Goal: Task Accomplishment & Management: Manage account settings

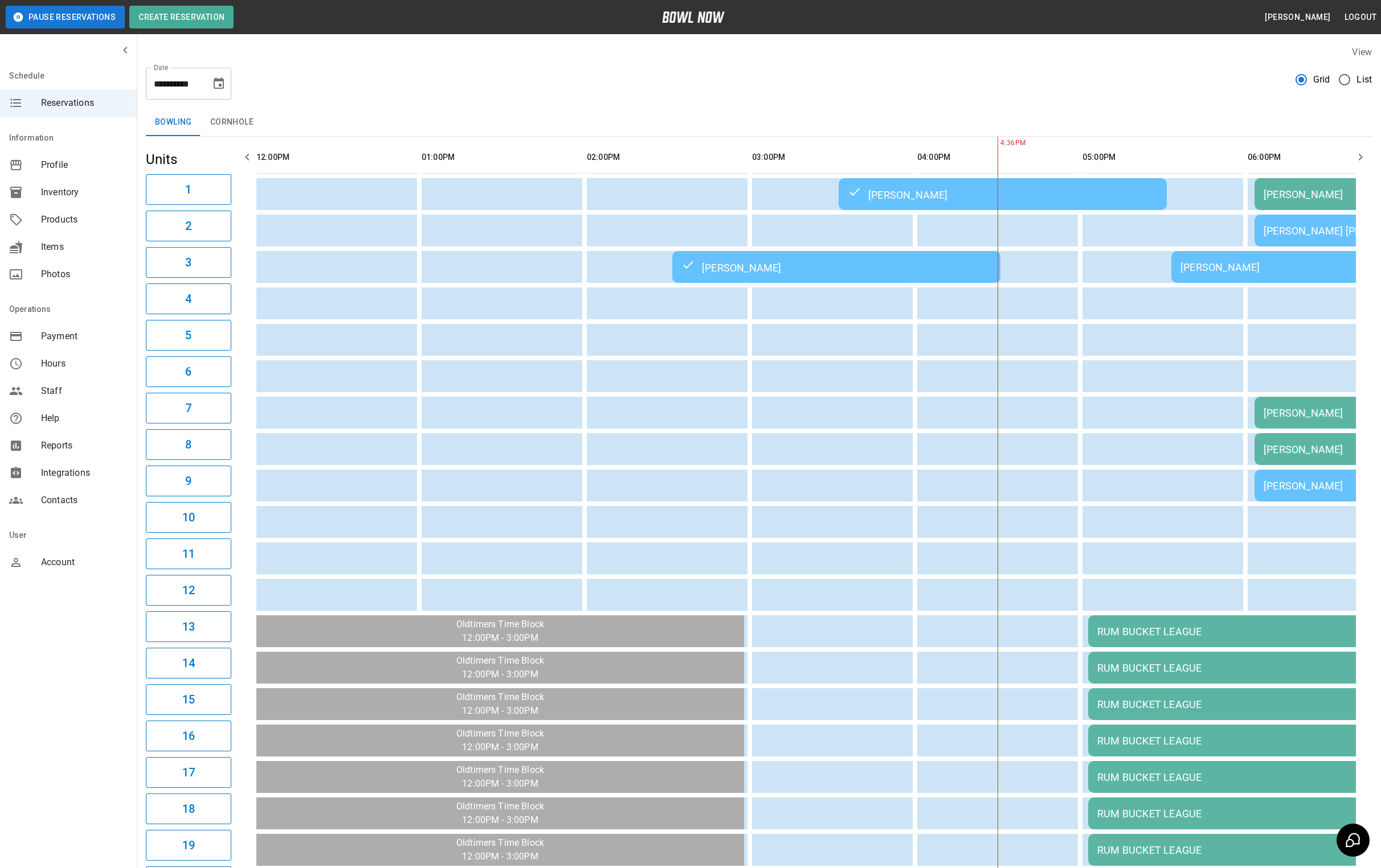
scroll to position [0, 660]
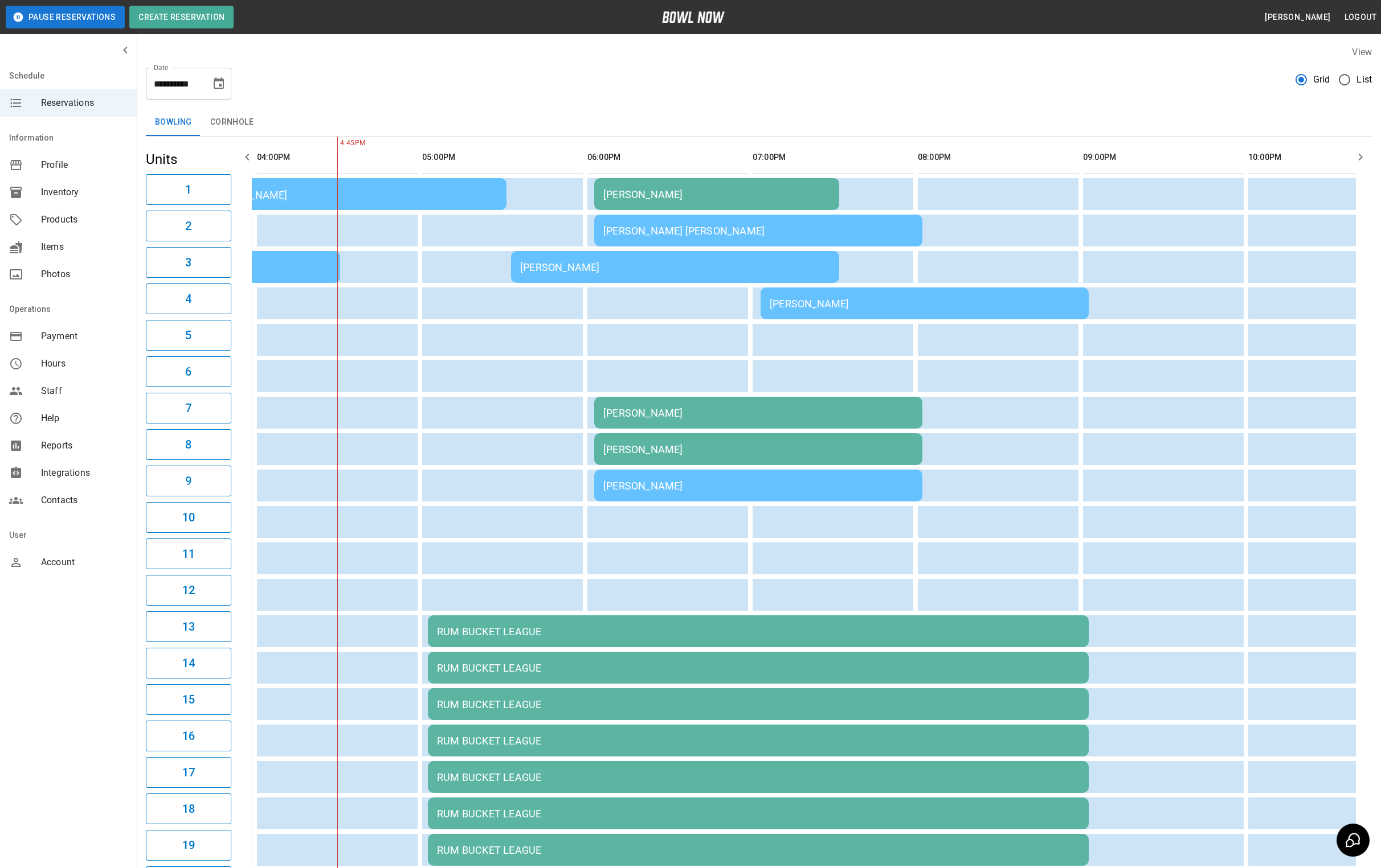
click at [66, 14] on button "Pause Reservations" at bounding box center [65, 17] width 119 height 23
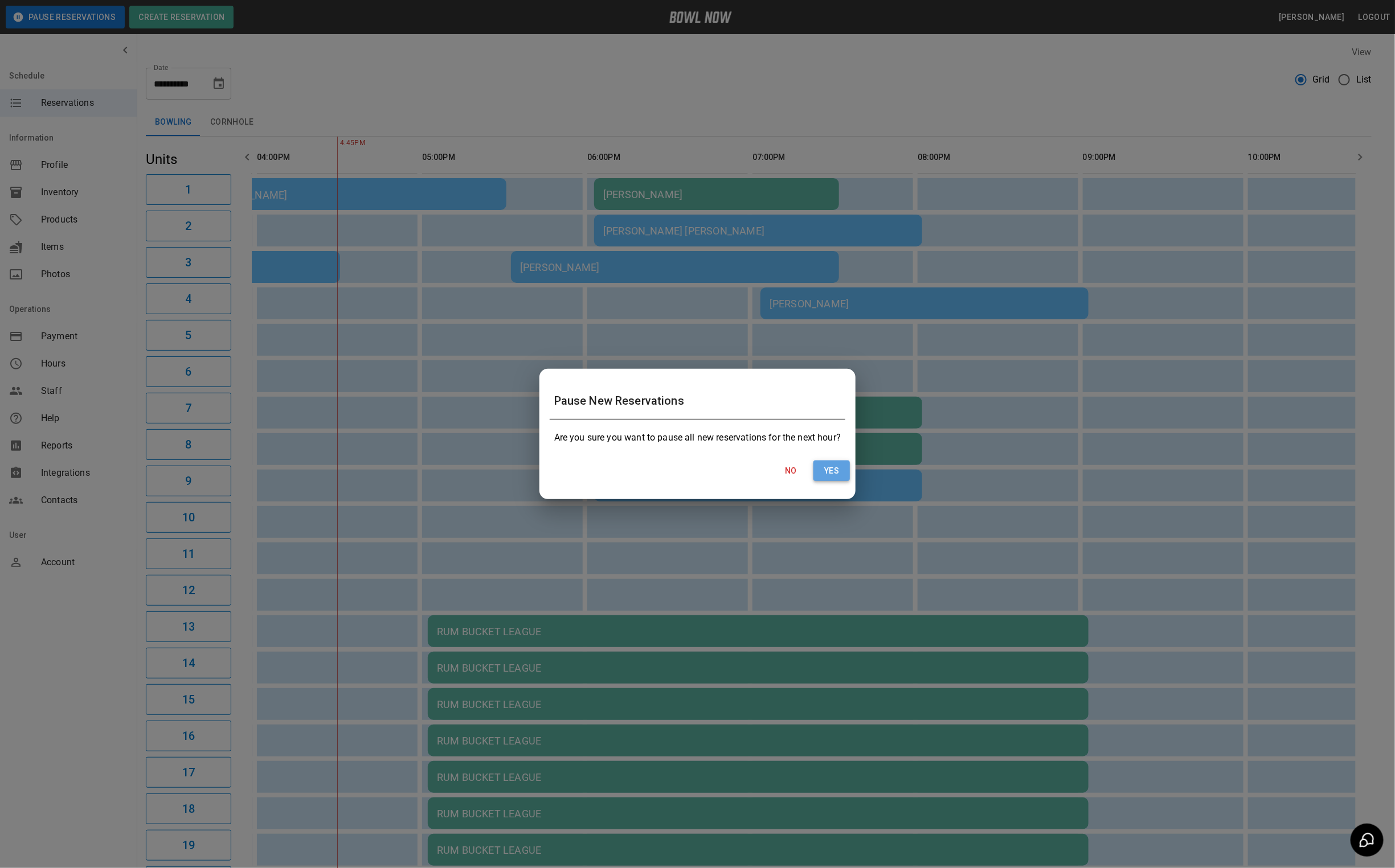
click at [839, 469] on button "Yes" at bounding box center [831, 471] width 36 height 21
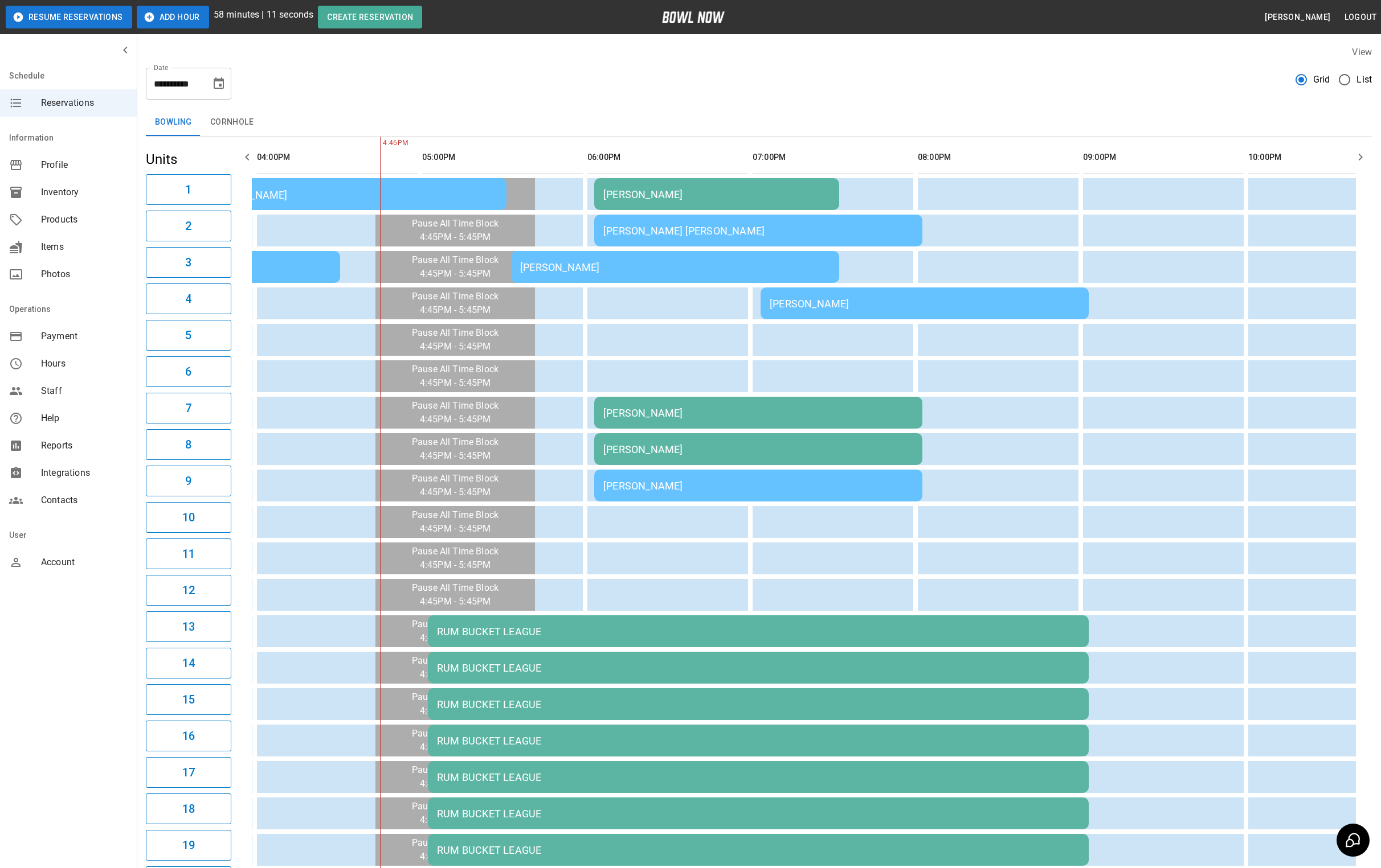
click at [171, 17] on button "Add Hour" at bounding box center [172, 17] width 72 height 23
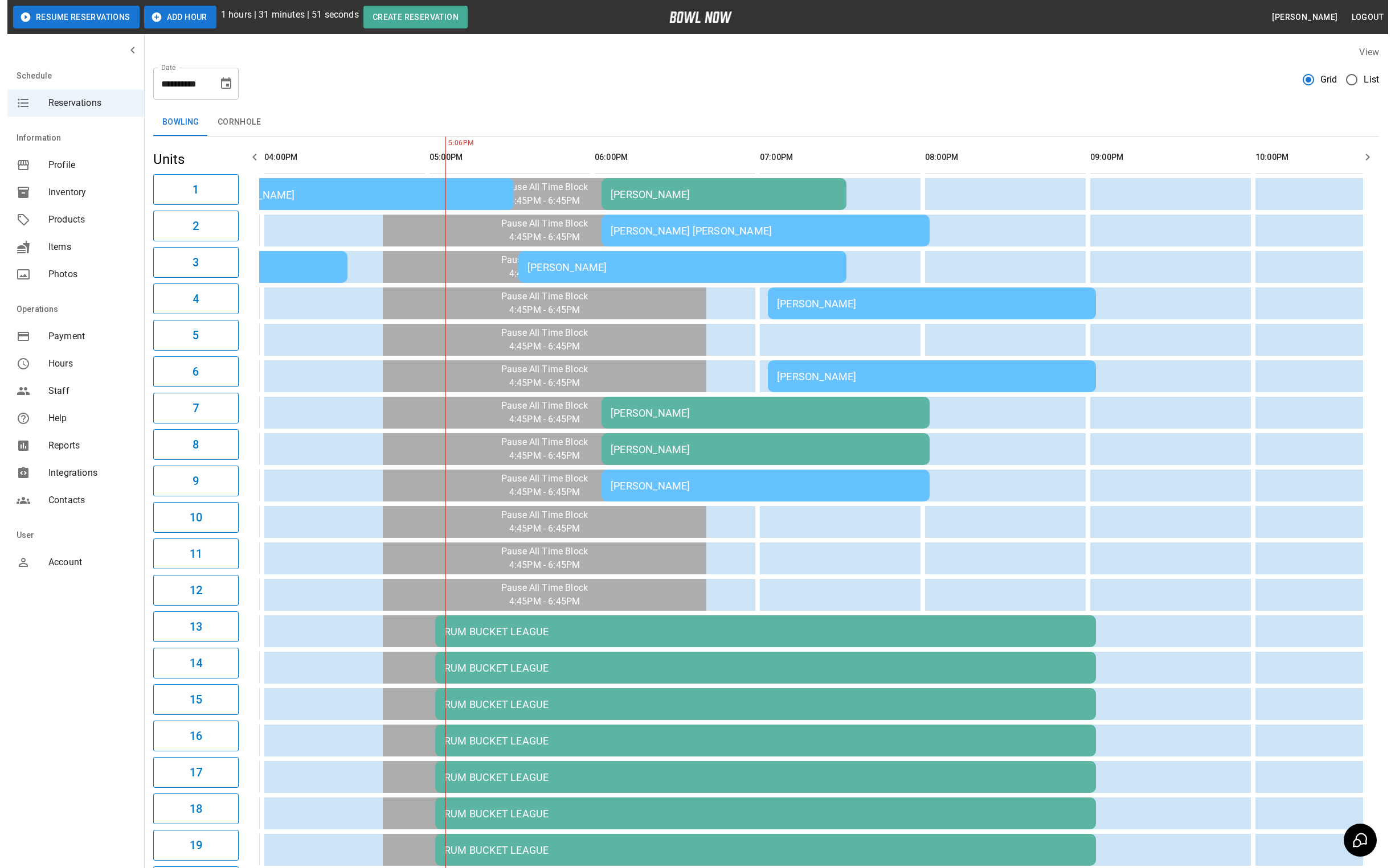
scroll to position [0, 825]
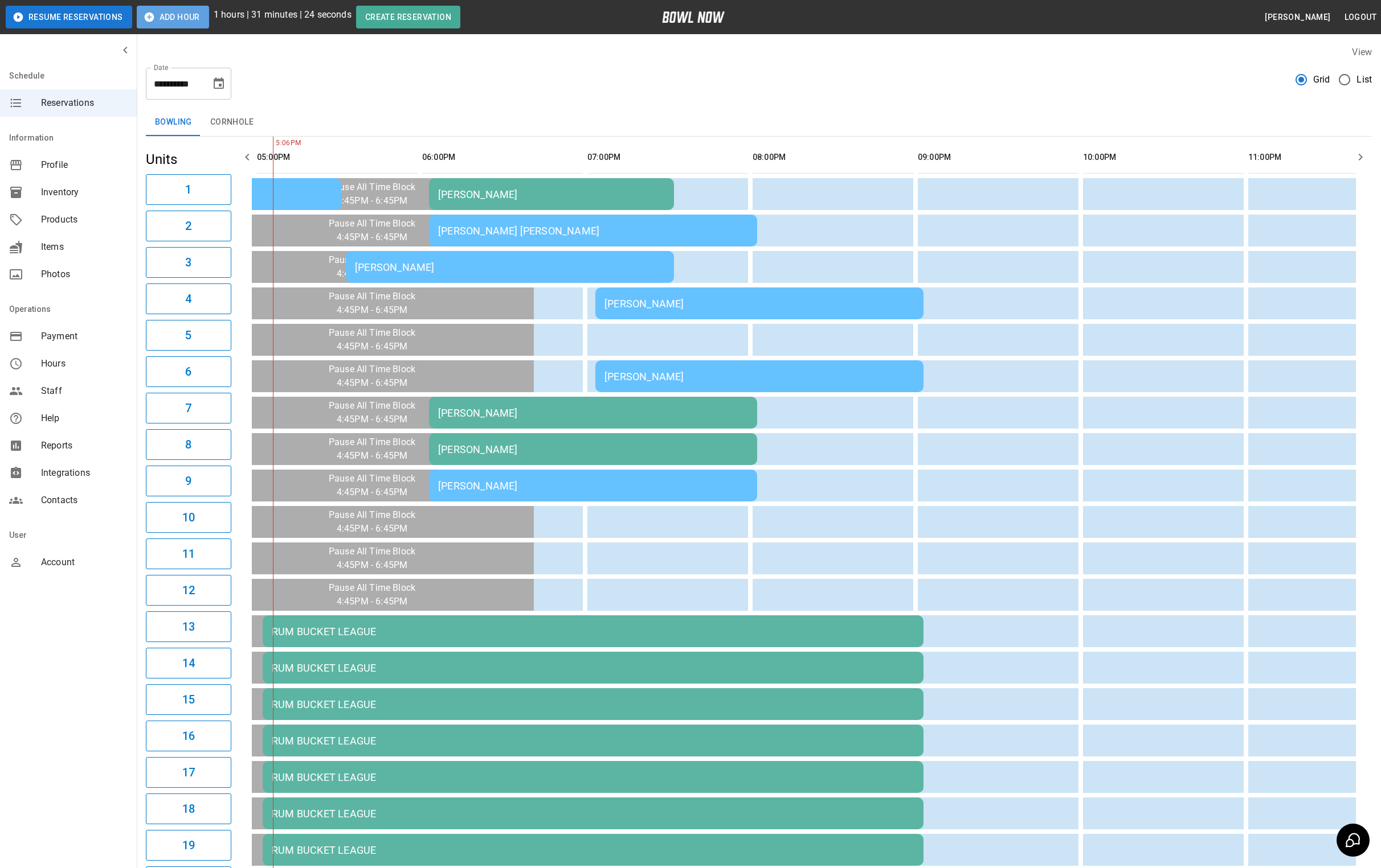
click at [157, 21] on button "Add Hour" at bounding box center [172, 17] width 72 height 23
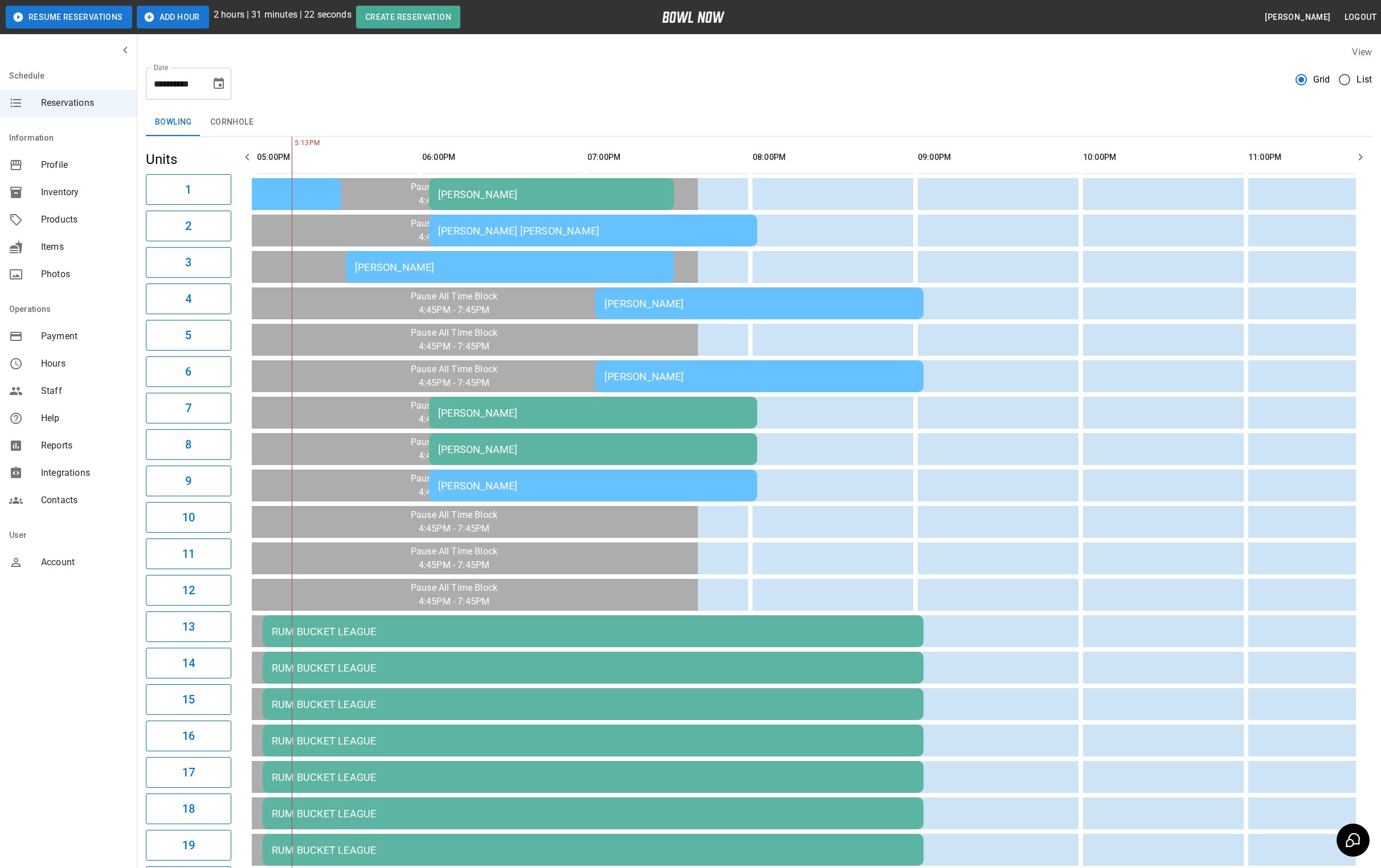
click at [157, 21] on button "Add Hour" at bounding box center [172, 17] width 72 height 23
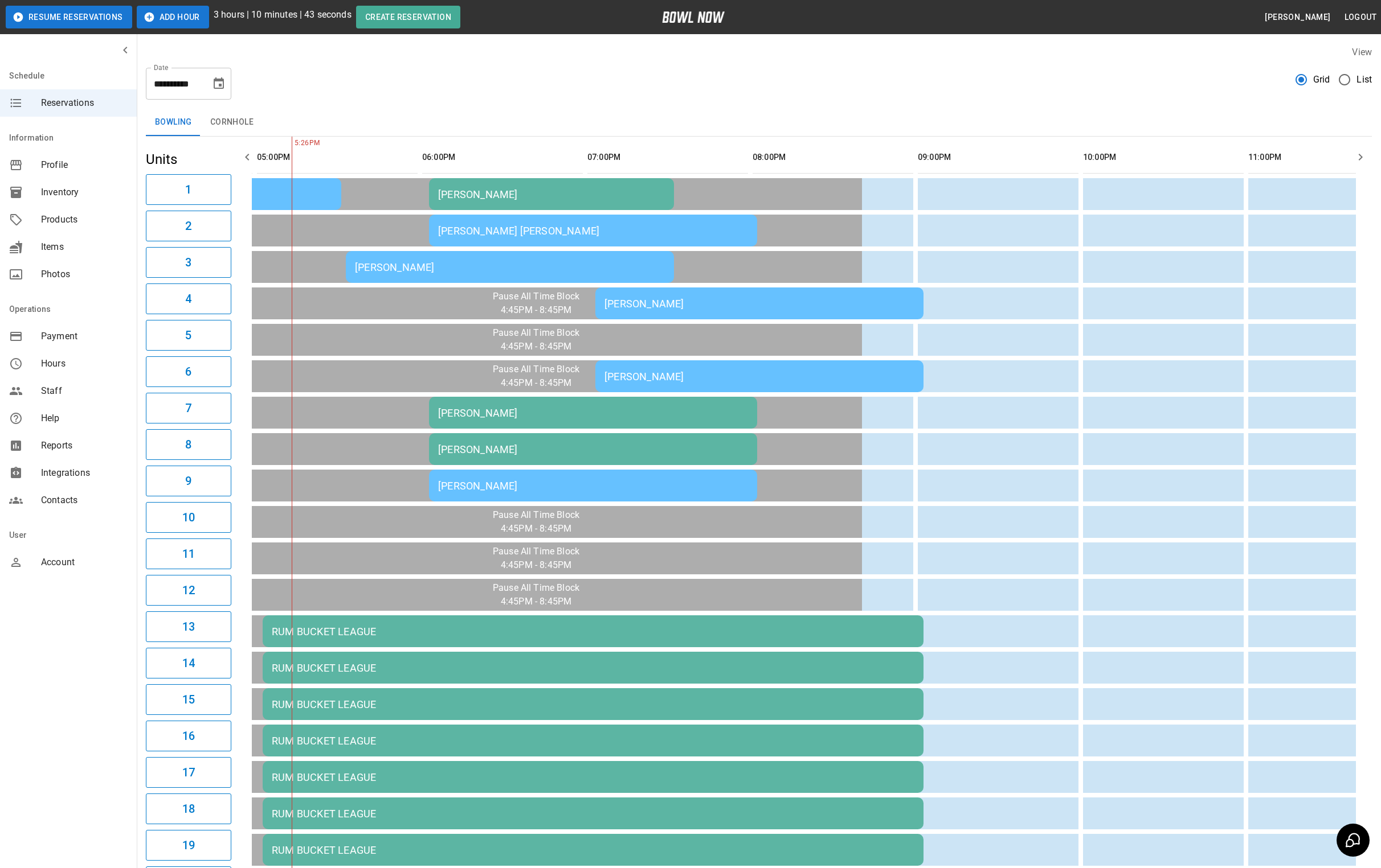
click at [406, 273] on td "[PERSON_NAME]" at bounding box center [510, 267] width 328 height 32
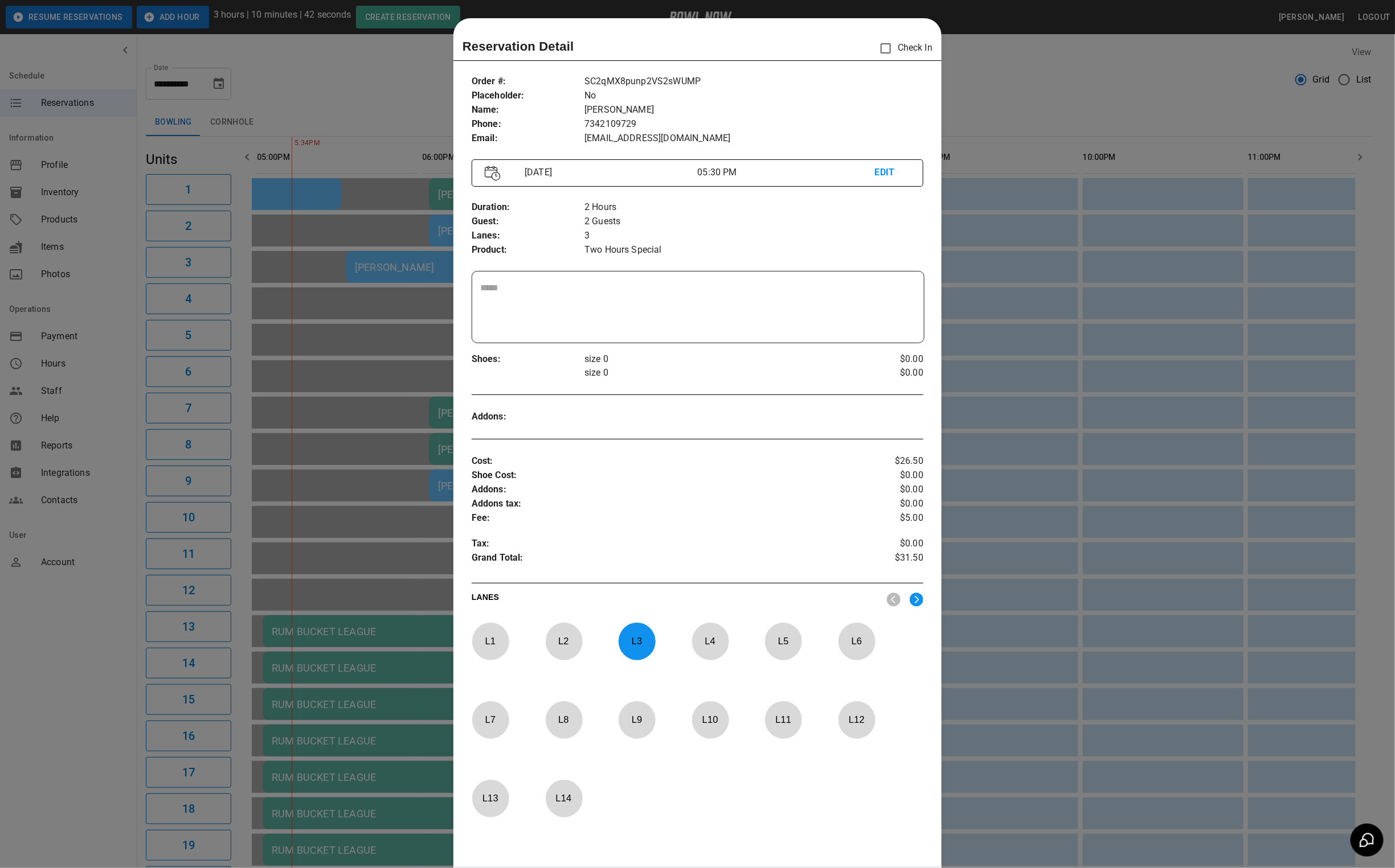
scroll to position [18, 0]
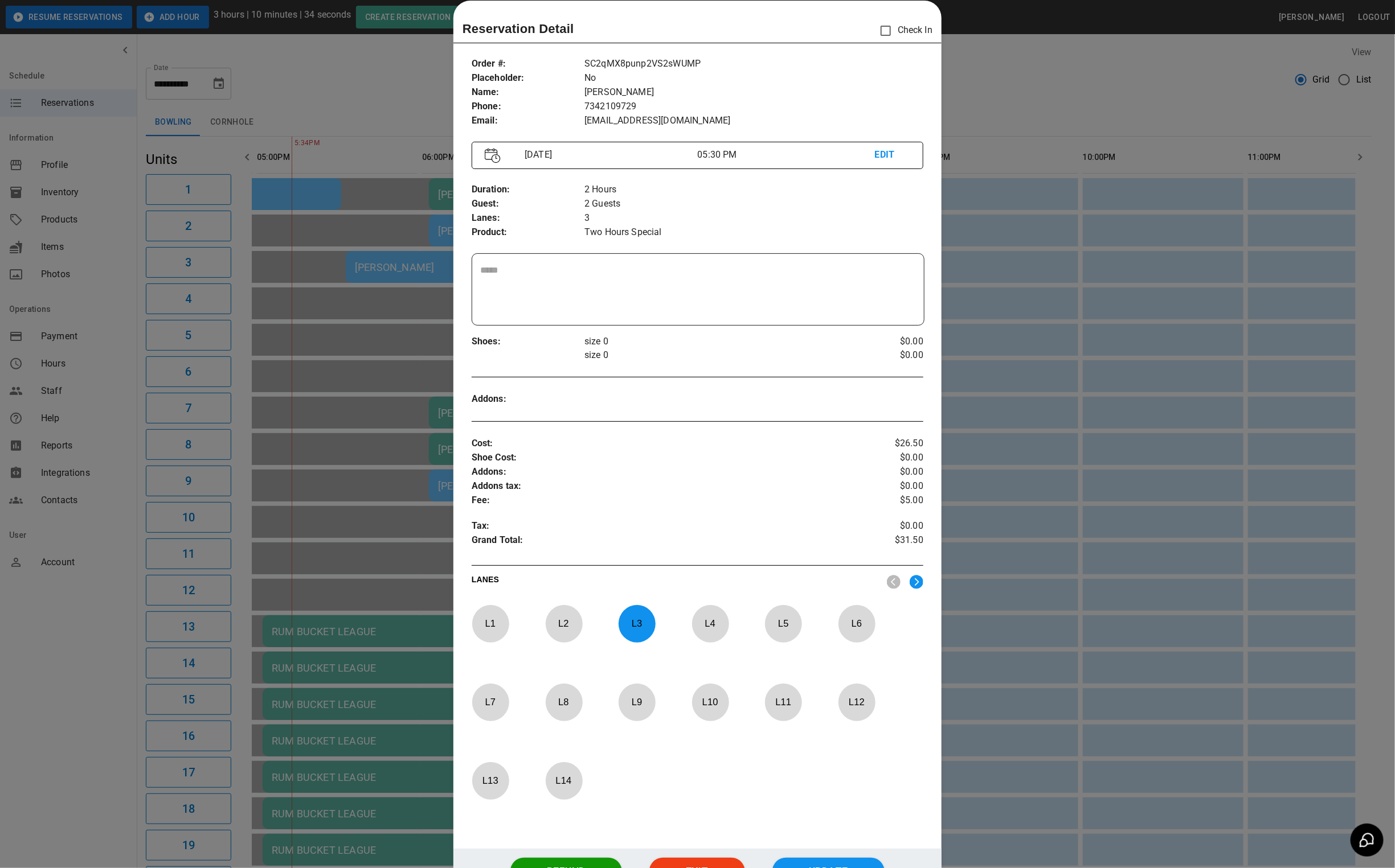
drag, startPoint x: 1006, startPoint y: 104, endPoint x: 1011, endPoint y: 125, distance: 21.6
click at [1006, 104] on div at bounding box center [697, 434] width 1395 height 868
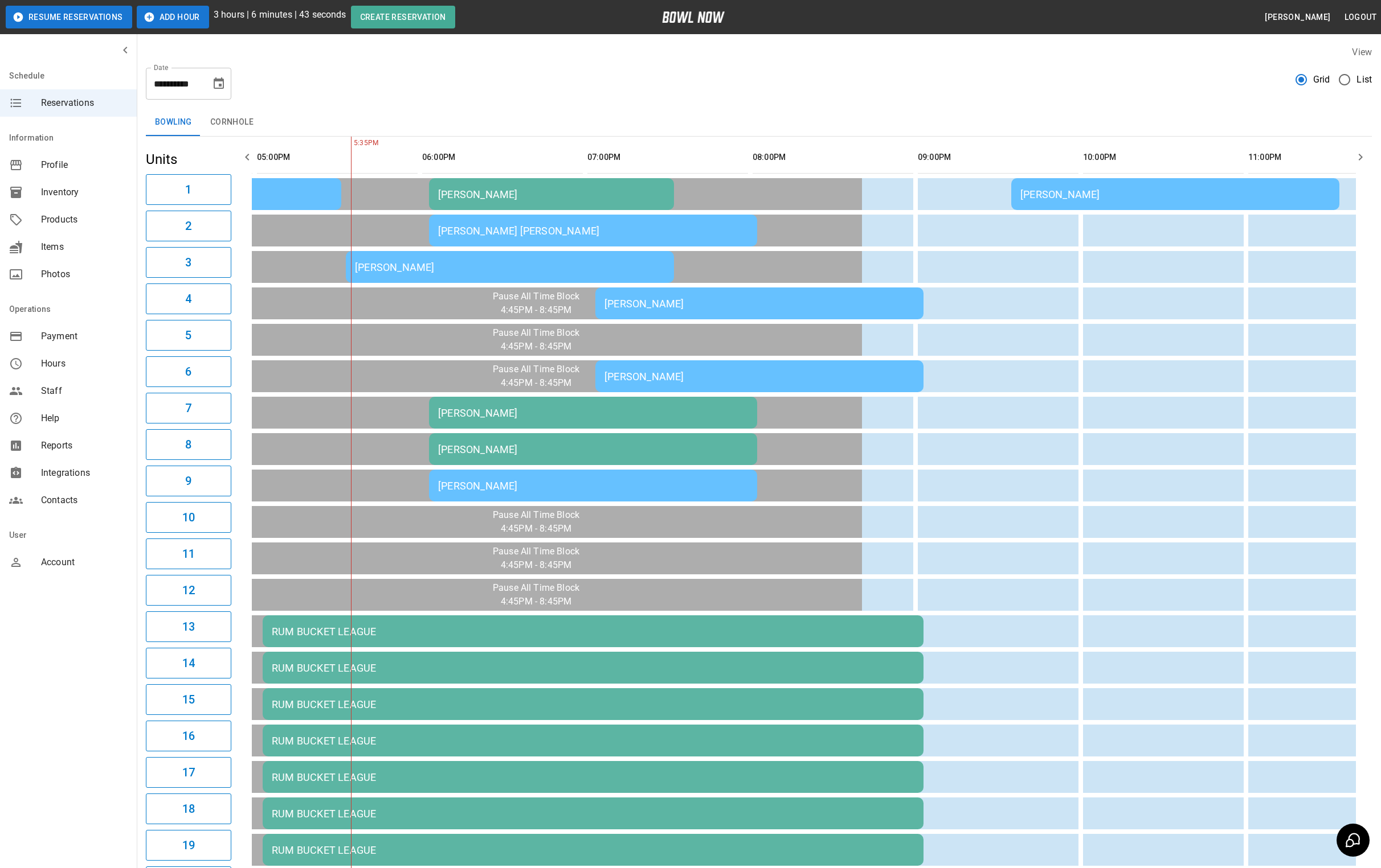
click at [389, 263] on div "[PERSON_NAME]" at bounding box center [510, 268] width 310 height 12
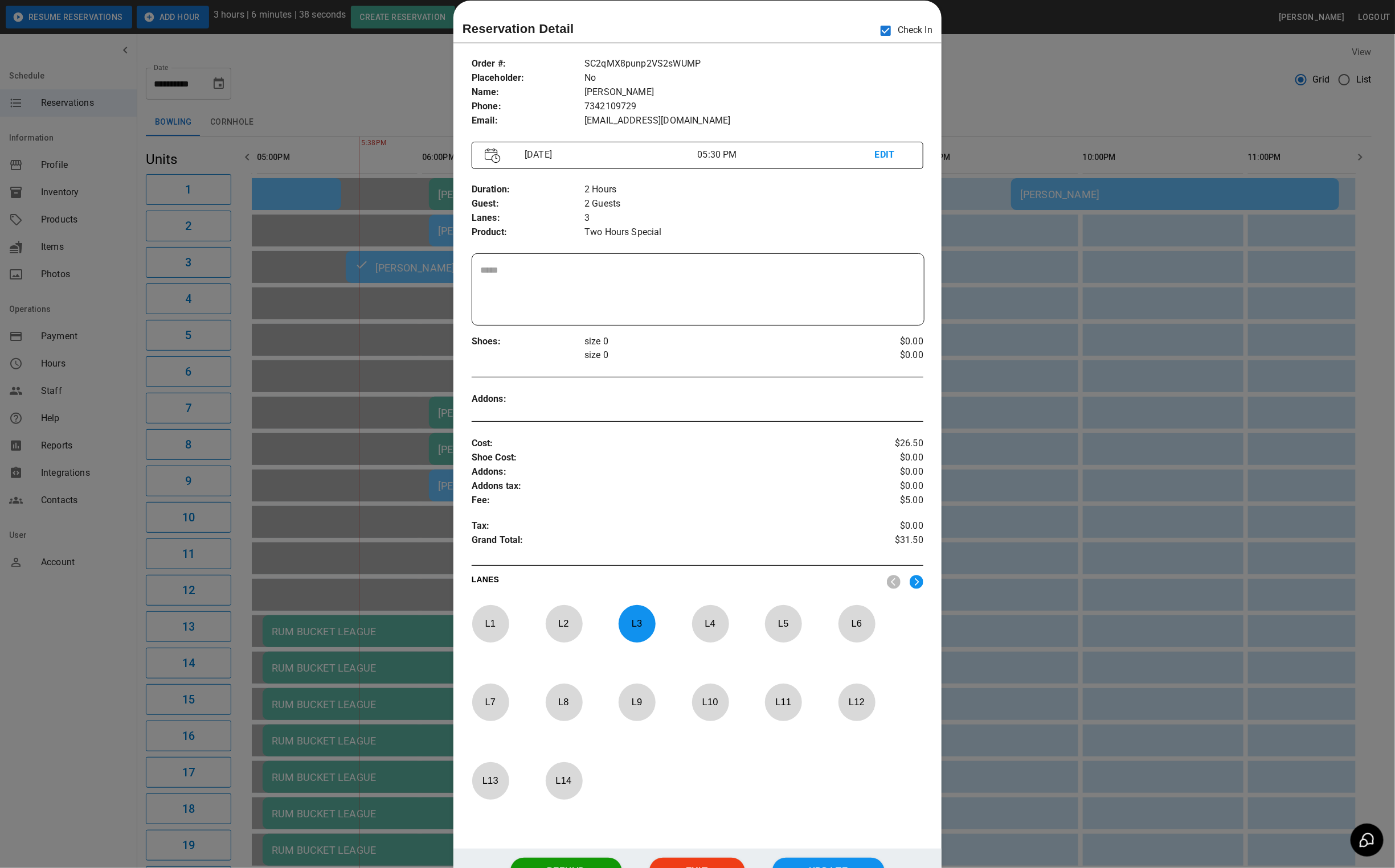
click at [1126, 60] on div at bounding box center [697, 434] width 1395 height 868
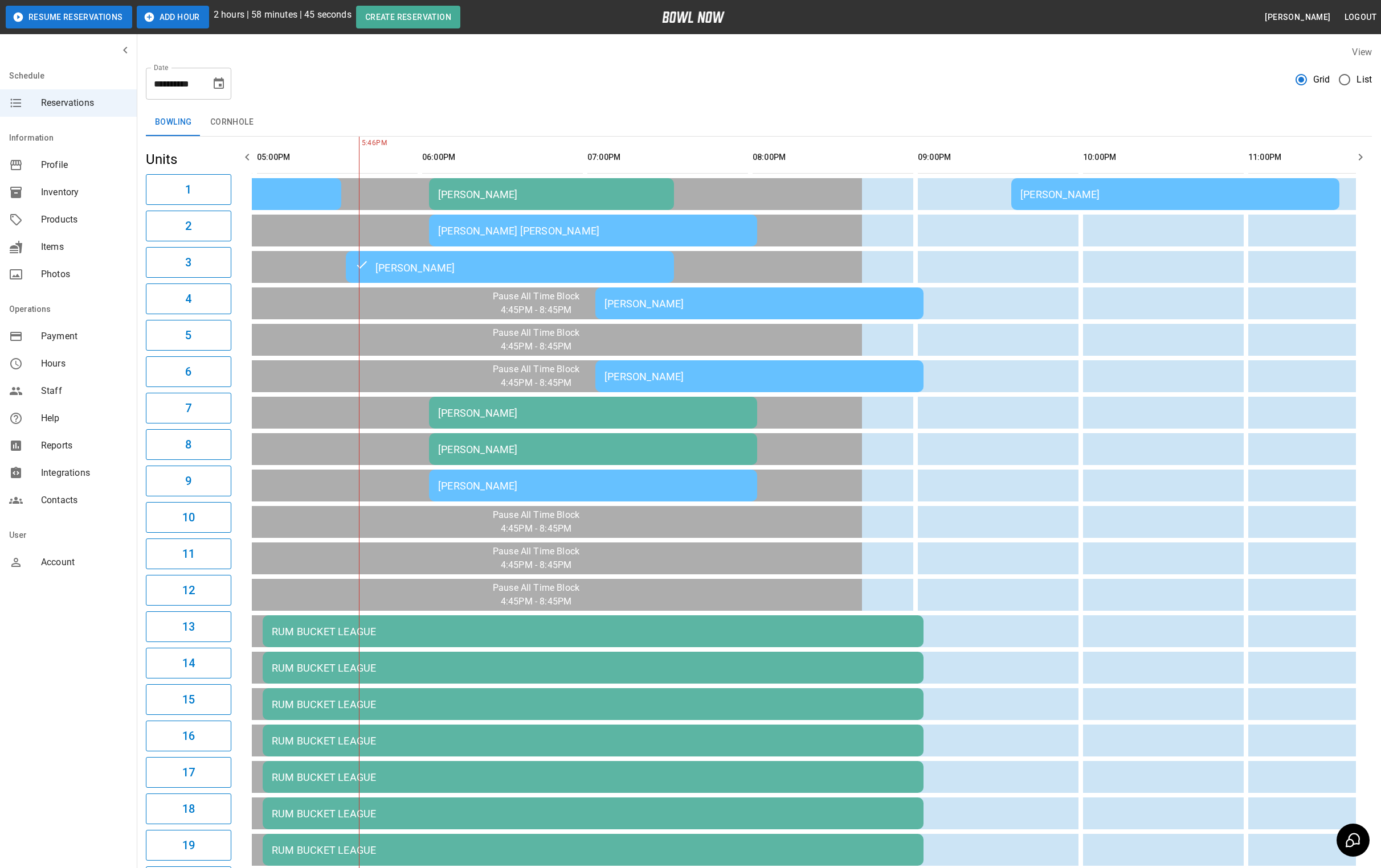
click at [472, 188] on div "[PERSON_NAME]" at bounding box center [551, 194] width 227 height 12
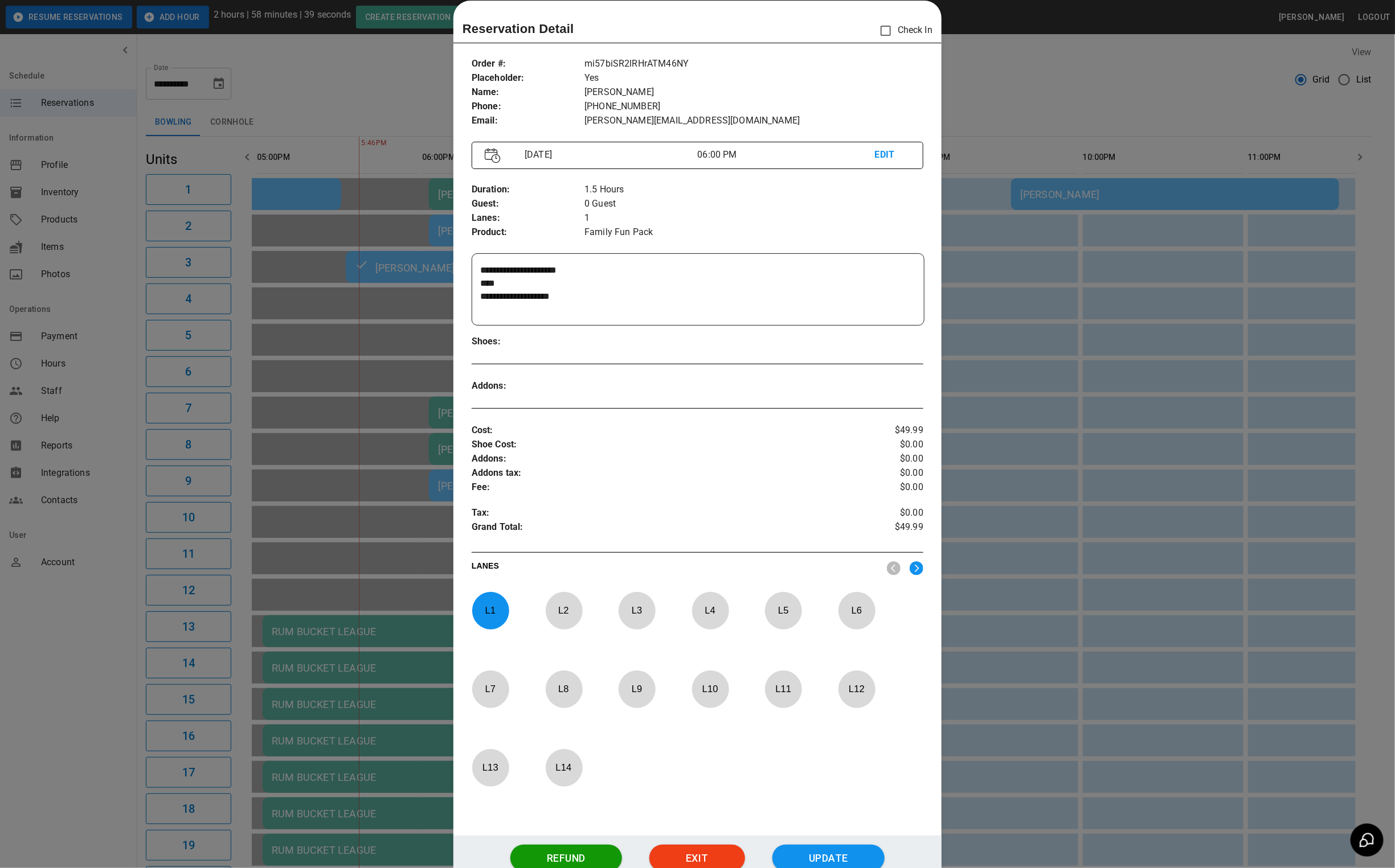
click at [1099, 69] on div at bounding box center [697, 434] width 1395 height 868
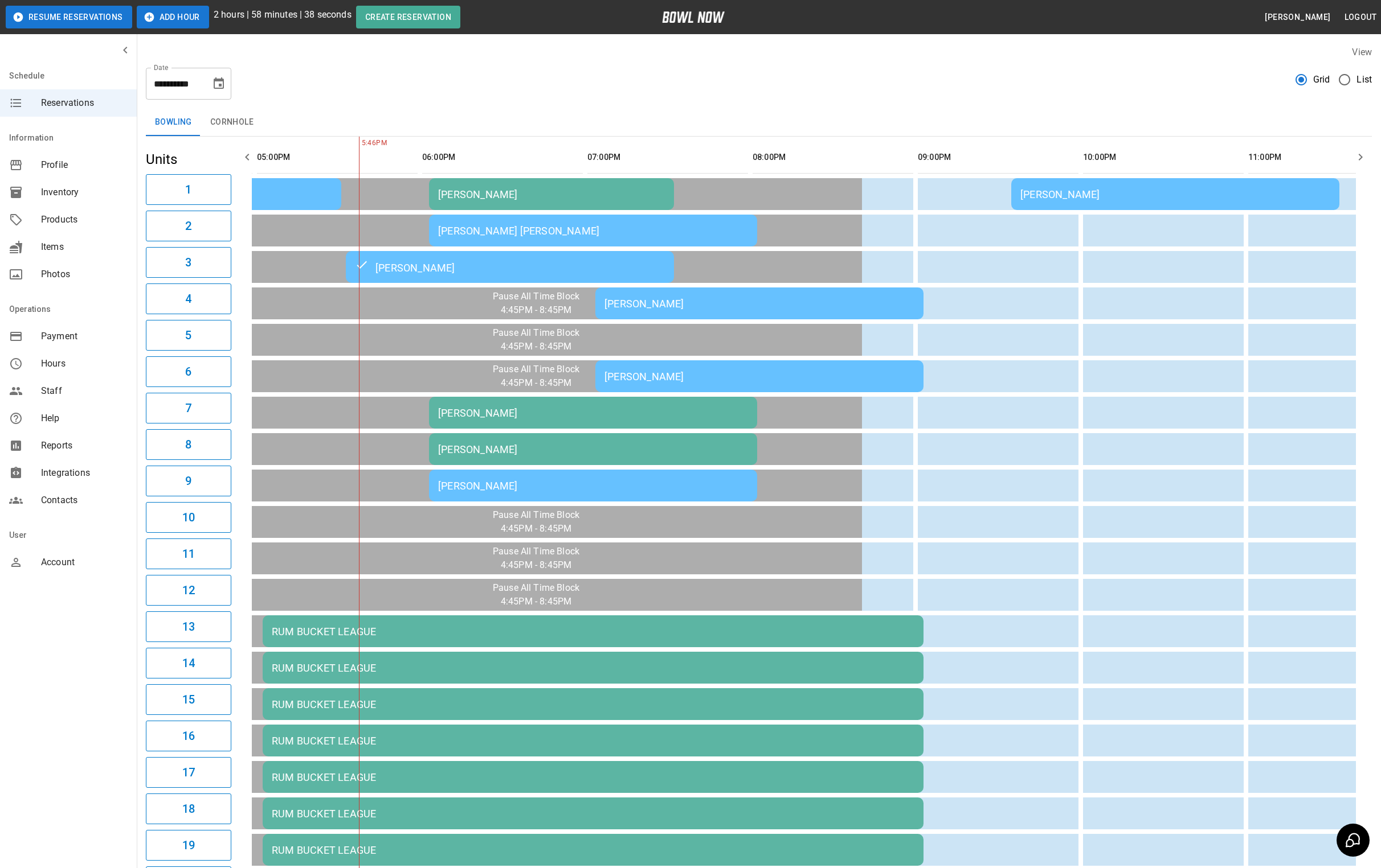
click at [473, 193] on div "[PERSON_NAME]" at bounding box center [551, 194] width 227 height 12
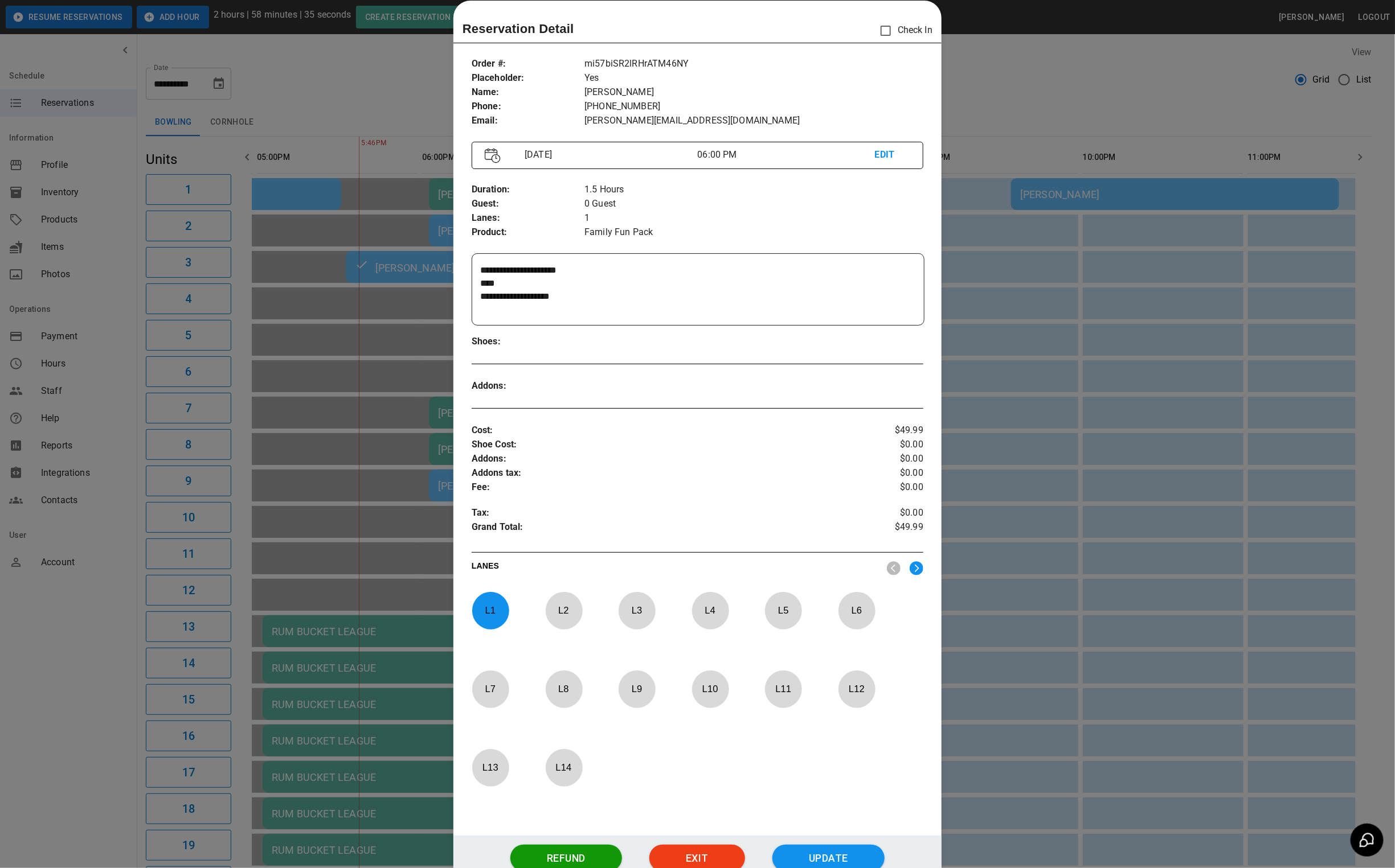
click at [1050, 93] on div at bounding box center [697, 434] width 1395 height 868
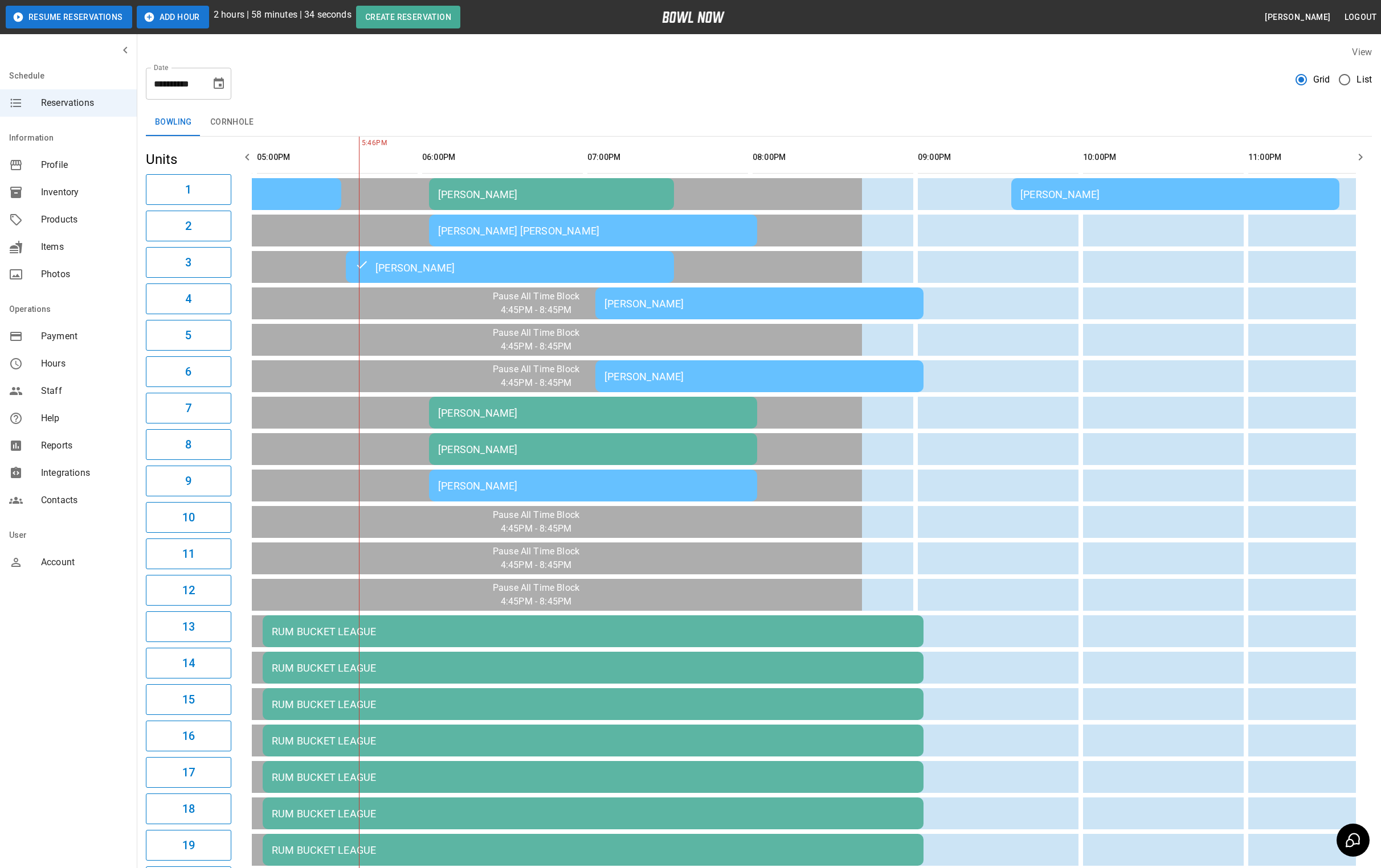
click at [506, 404] on td "[PERSON_NAME]" at bounding box center [593, 413] width 328 height 32
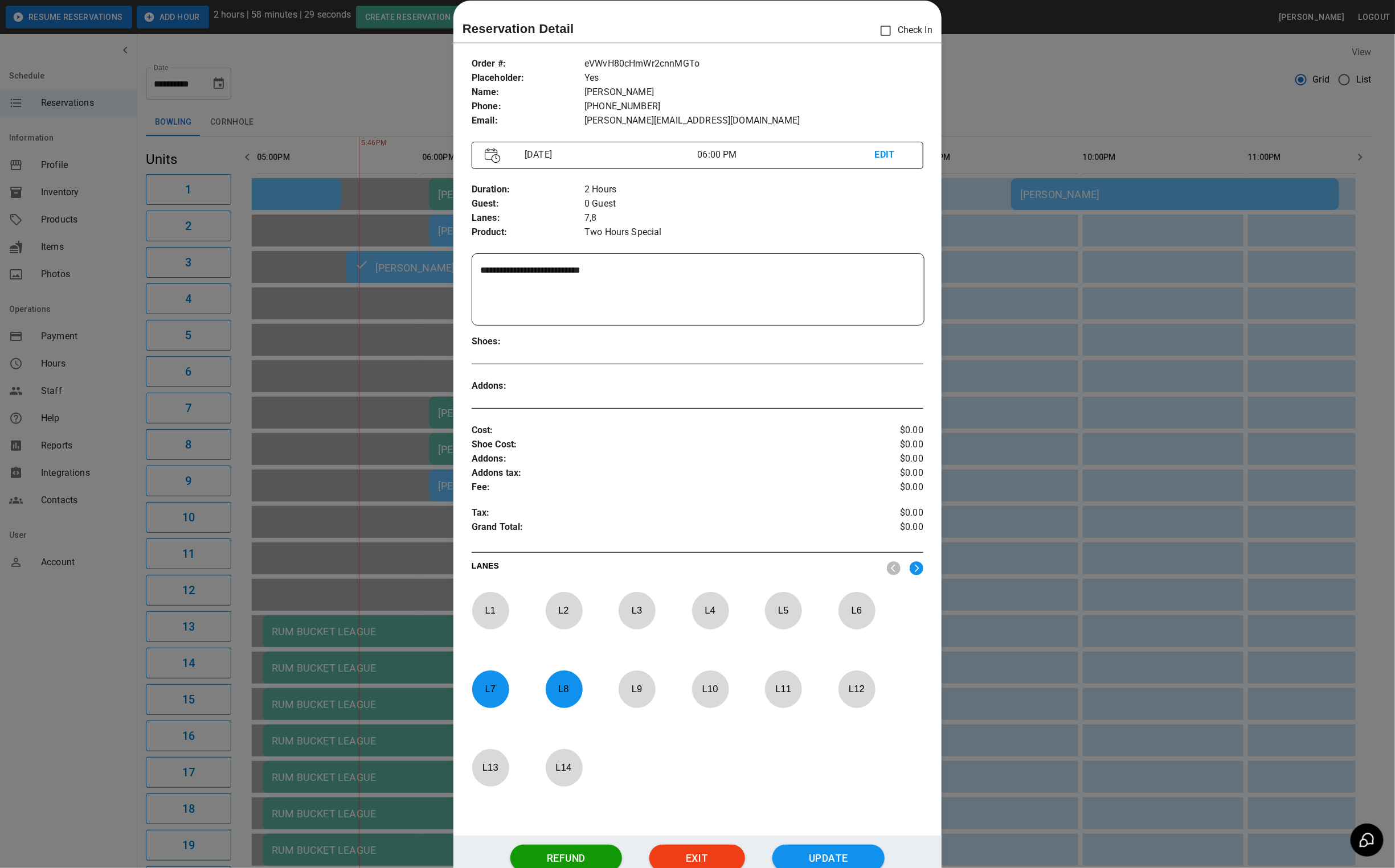
click at [996, 98] on div at bounding box center [697, 434] width 1395 height 868
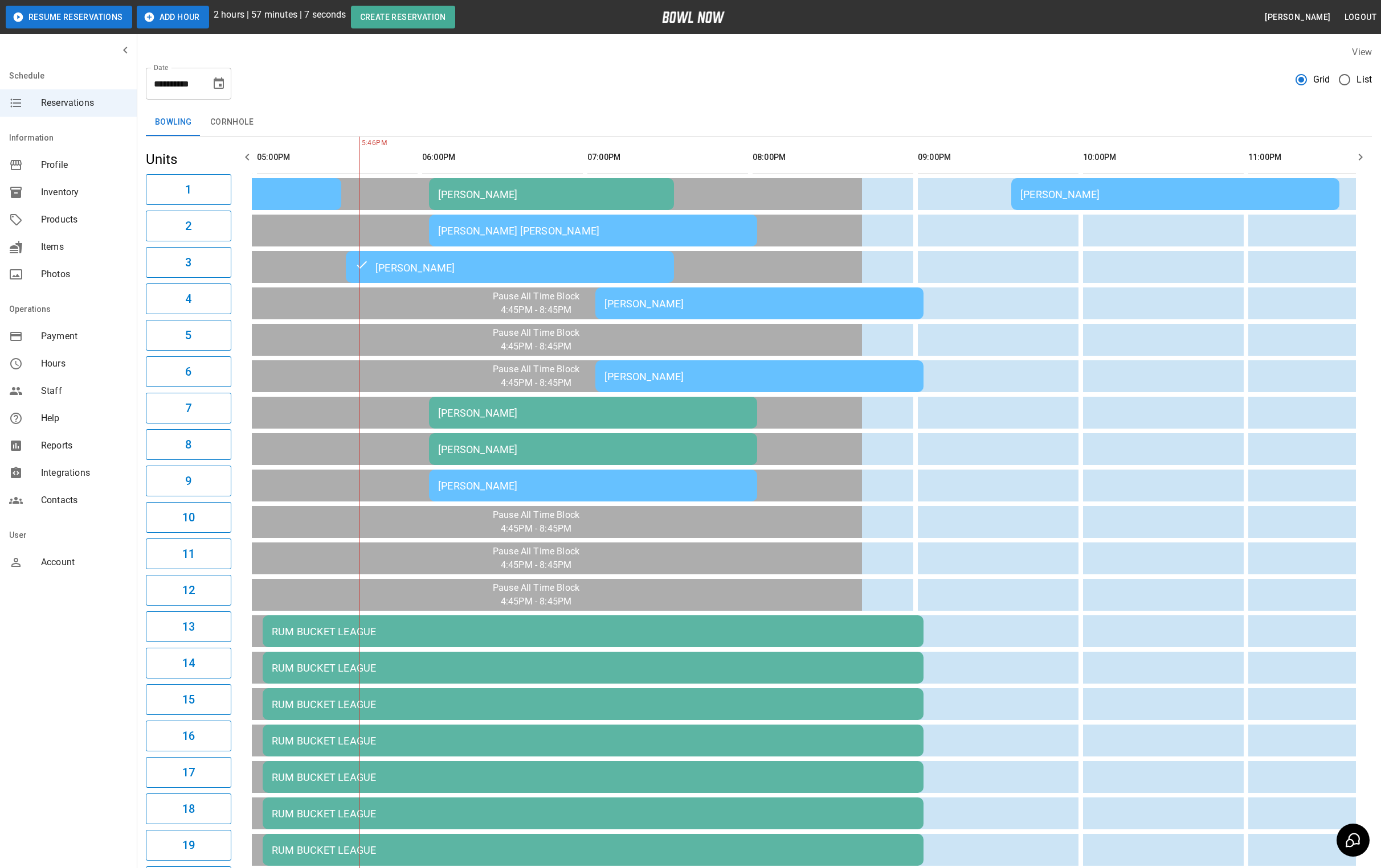
click at [474, 200] on div "[PERSON_NAME]" at bounding box center [551, 194] width 227 height 12
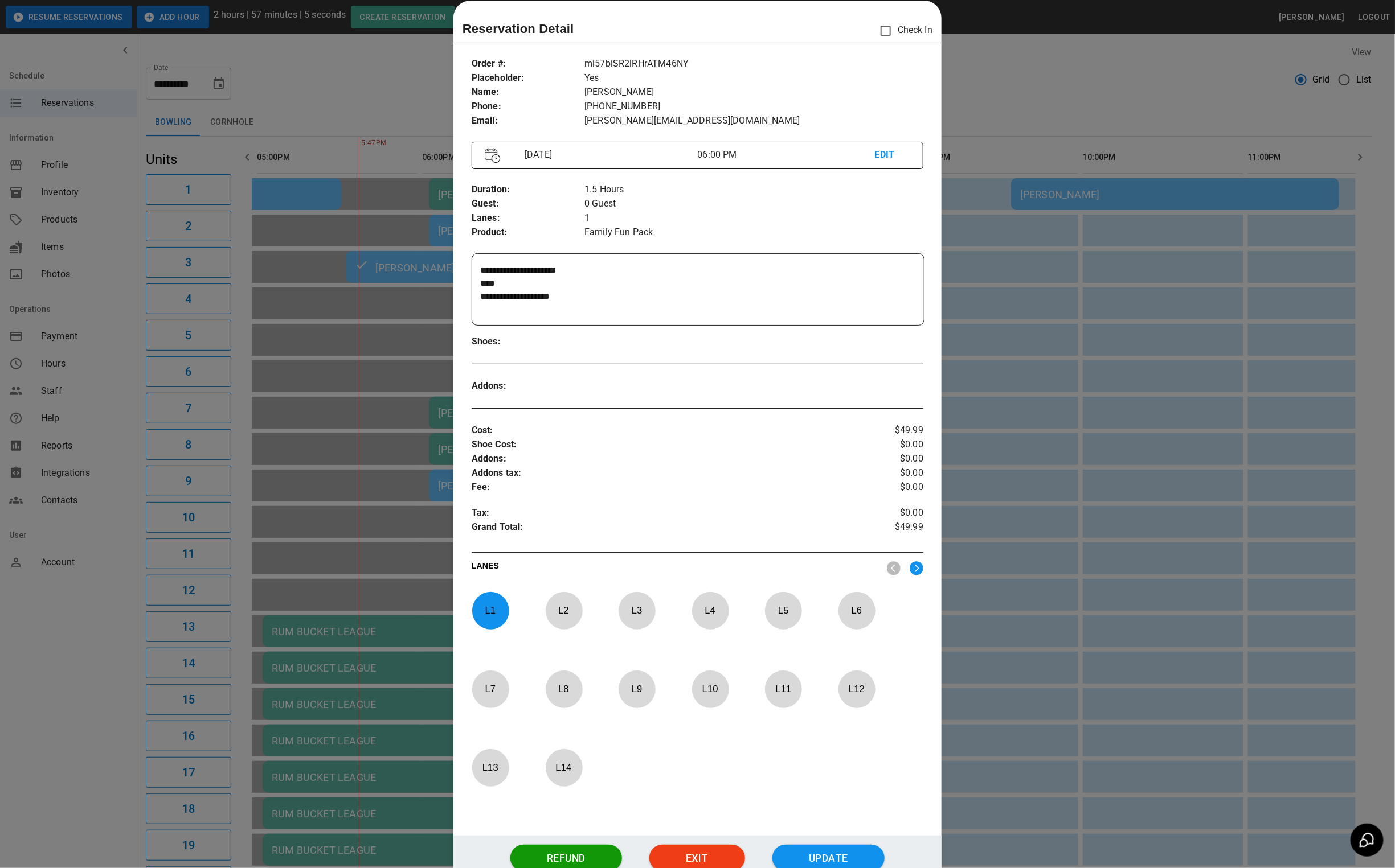
drag, startPoint x: 1053, startPoint y: 70, endPoint x: 1065, endPoint y: 82, distance: 17.0
click at [1053, 70] on div at bounding box center [697, 434] width 1395 height 868
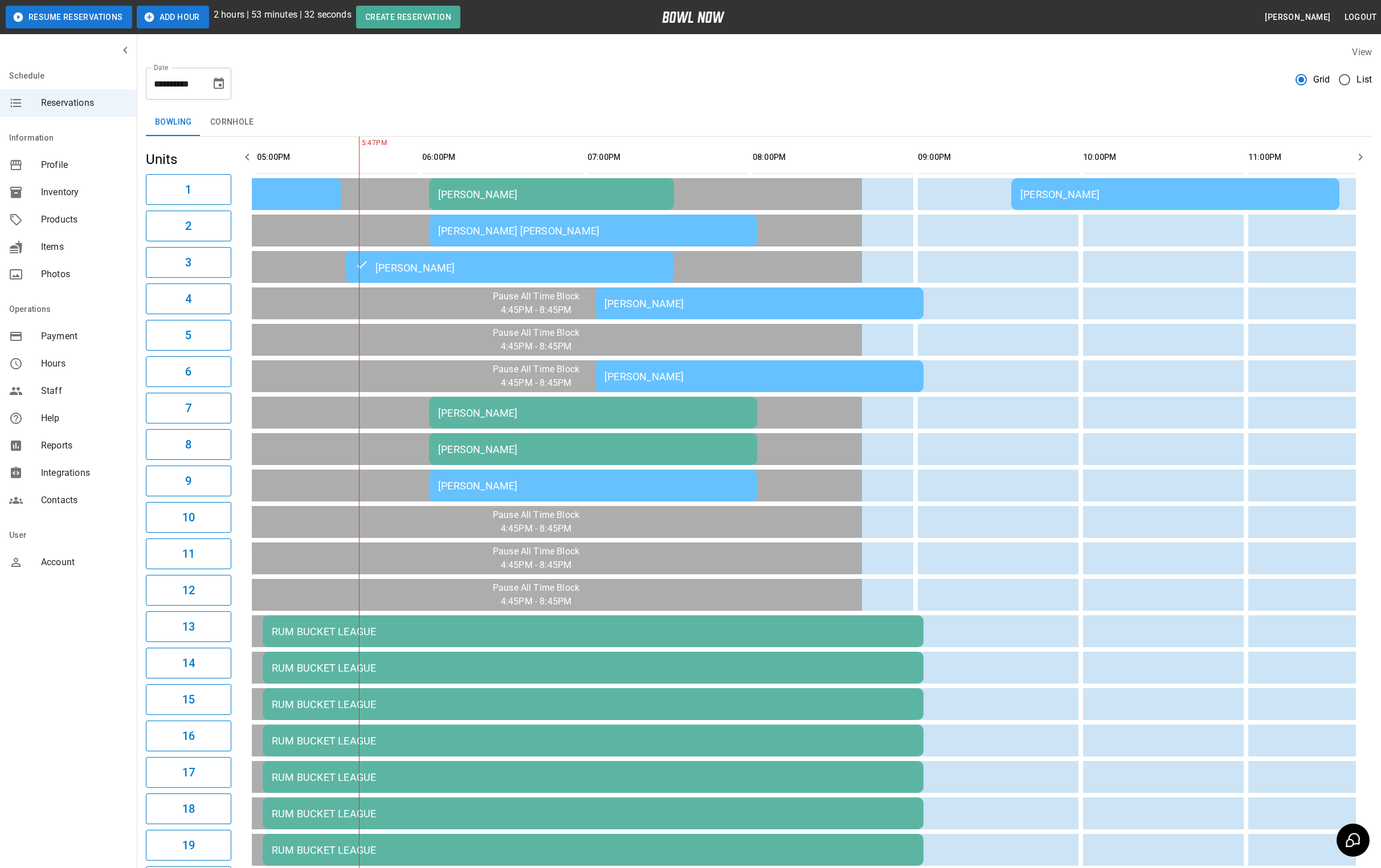
click at [479, 198] on div "[PERSON_NAME]" at bounding box center [551, 194] width 227 height 12
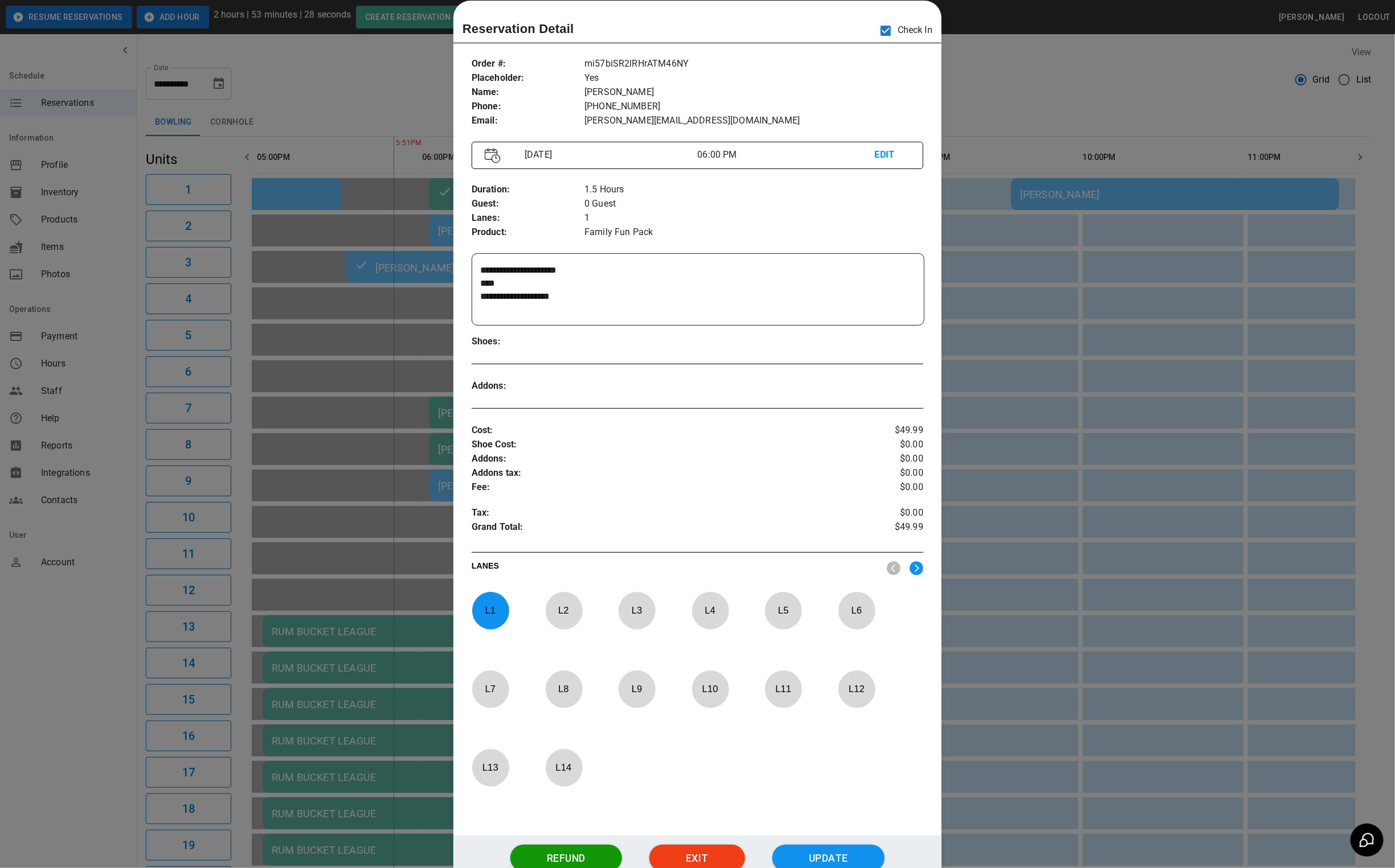
click at [1004, 66] on div at bounding box center [697, 434] width 1395 height 868
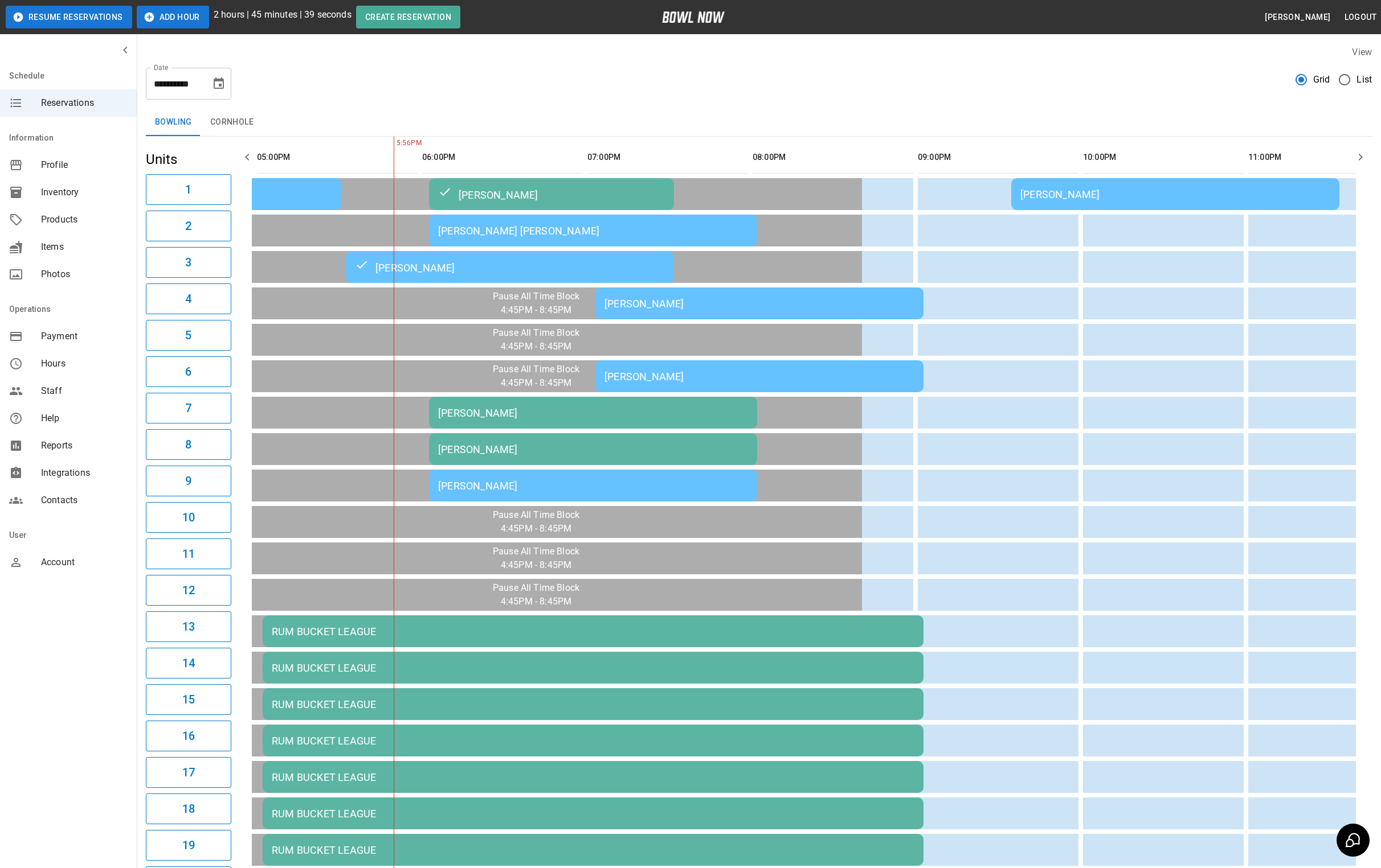
click at [463, 231] on div "[PERSON_NAME] [PERSON_NAME]" at bounding box center [593, 231] width 310 height 12
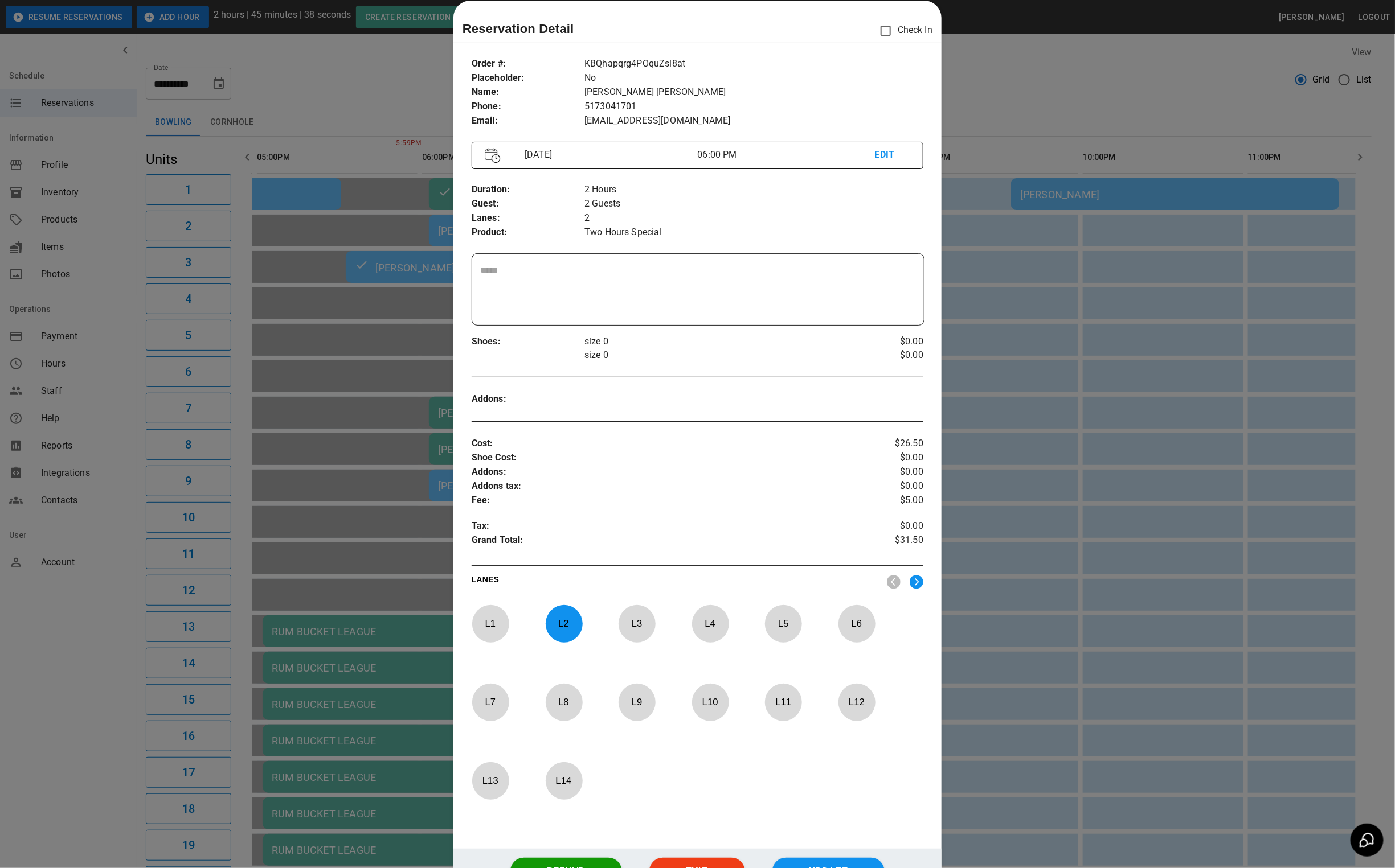
click at [373, 106] on div at bounding box center [697, 434] width 1395 height 868
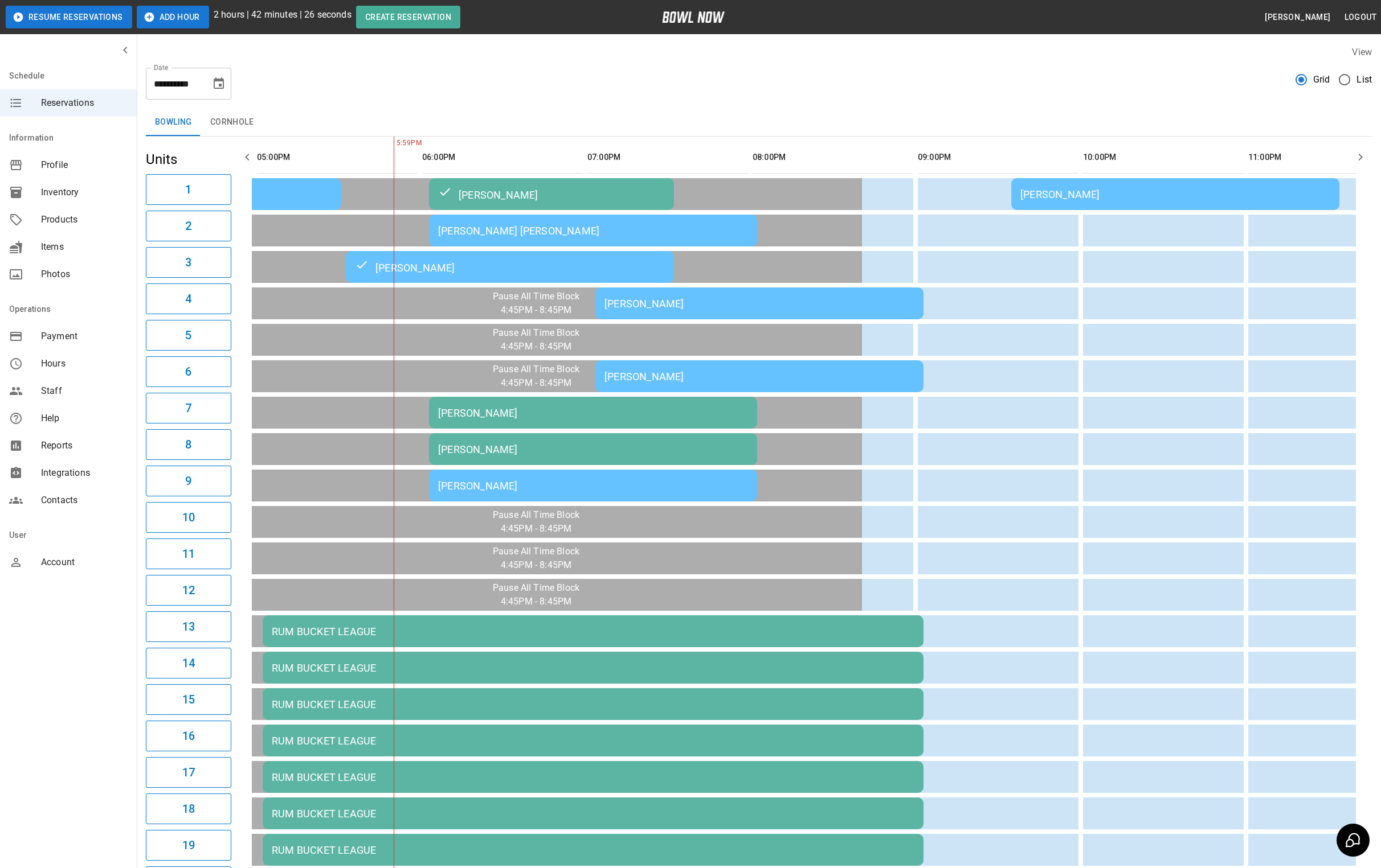
click at [480, 231] on div "[PERSON_NAME] [PERSON_NAME]" at bounding box center [593, 231] width 310 height 12
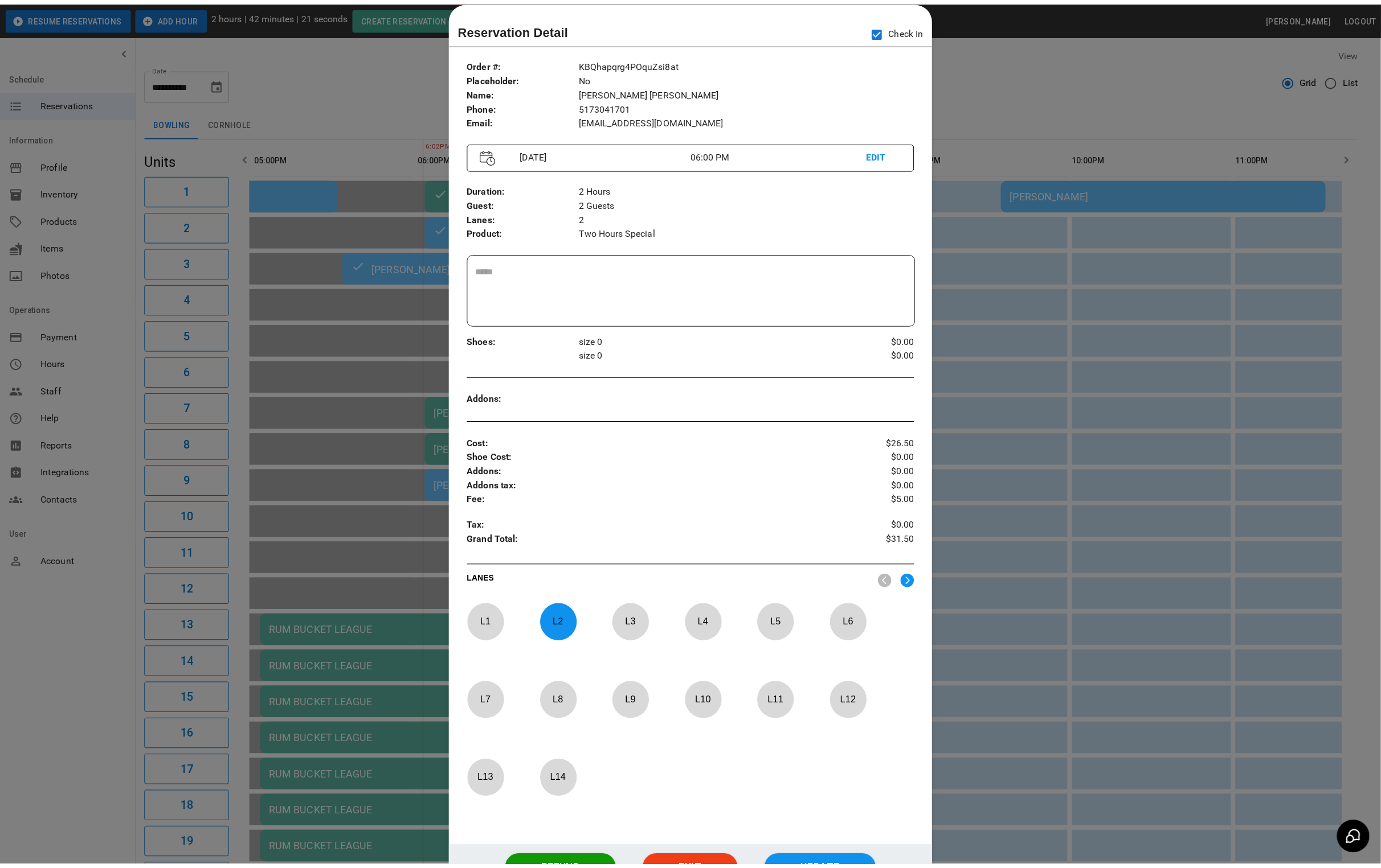
scroll to position [0, 854]
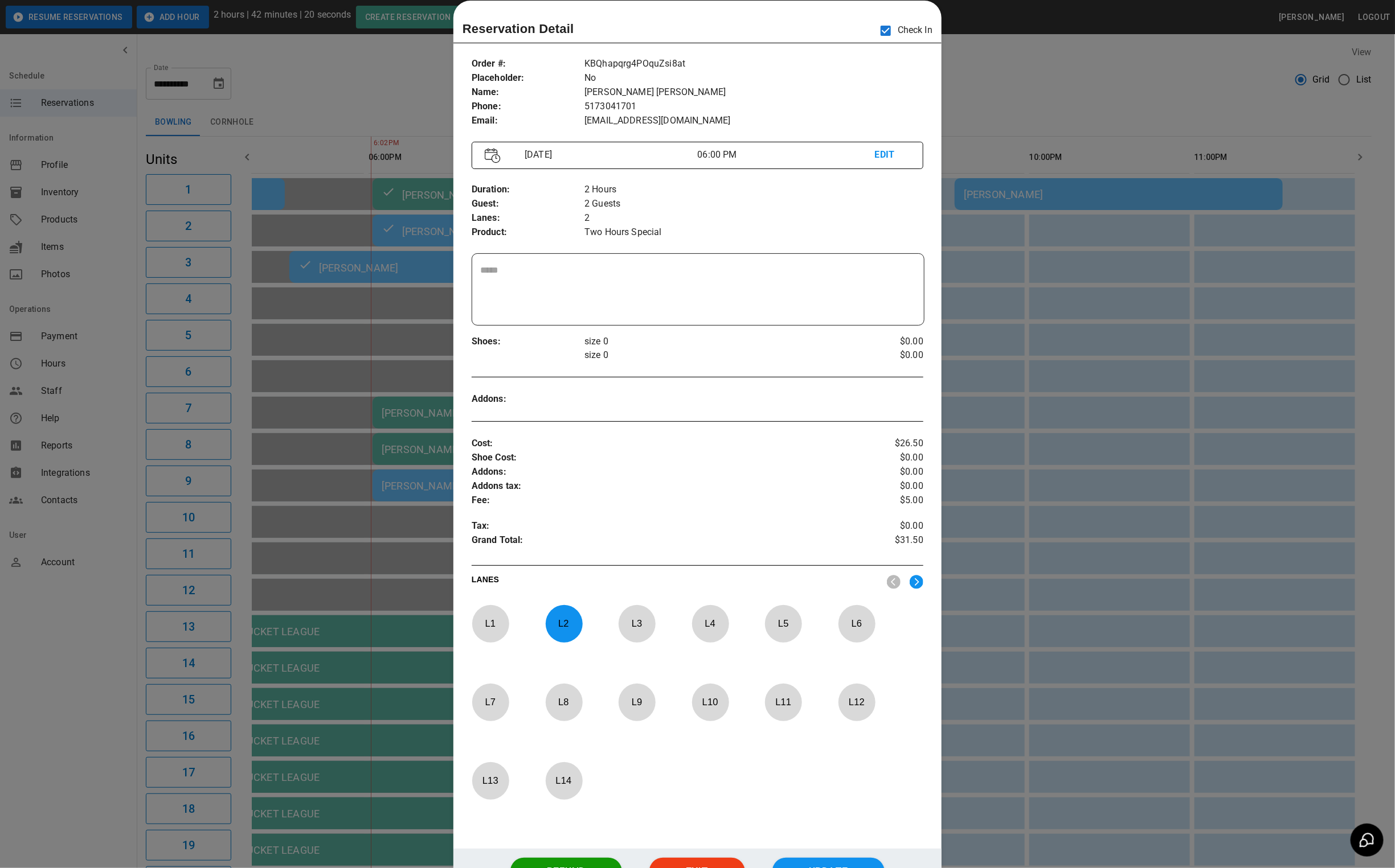
click at [969, 91] on div at bounding box center [697, 434] width 1395 height 868
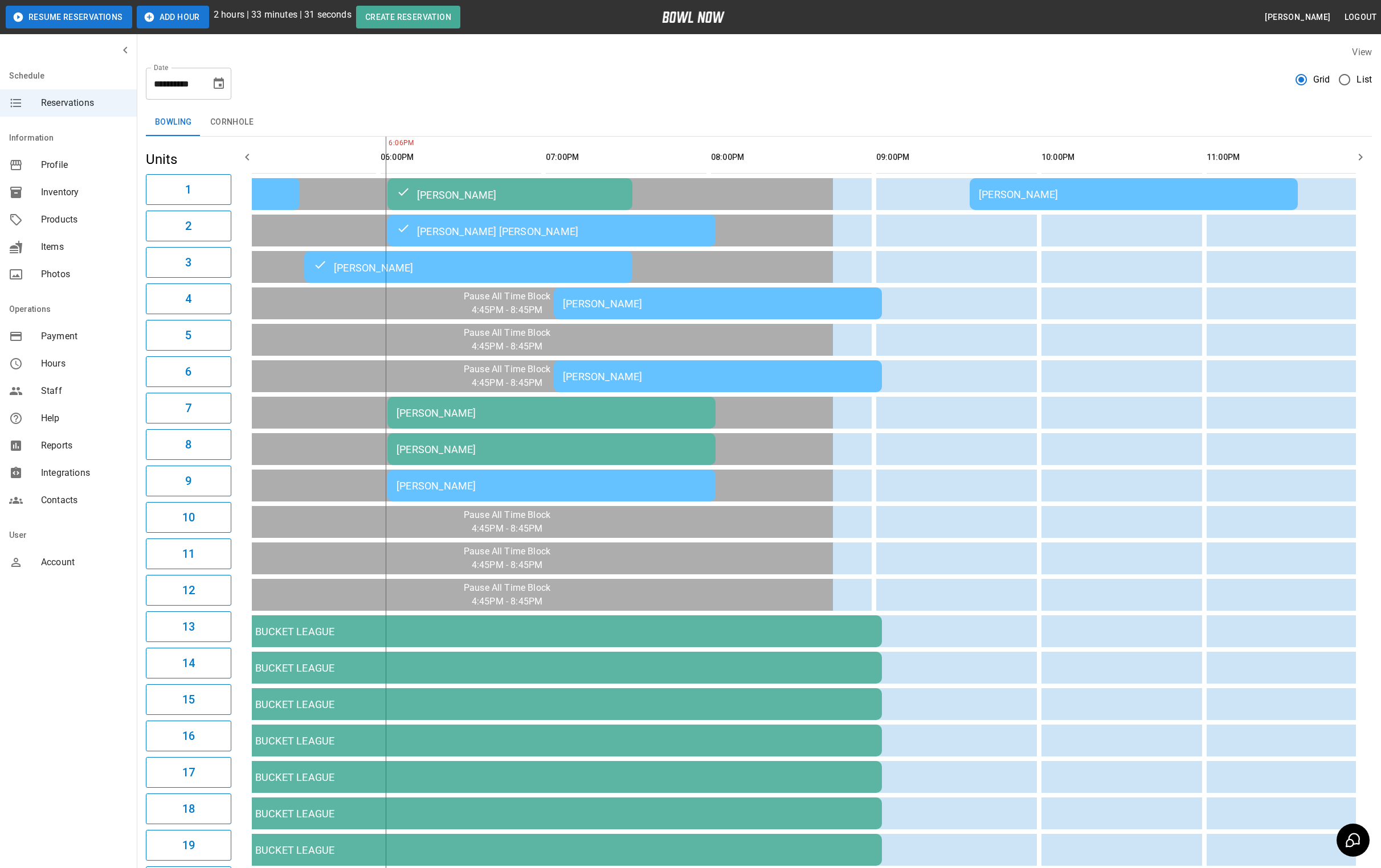
click at [467, 493] on td "[PERSON_NAME]" at bounding box center [551, 486] width 328 height 32
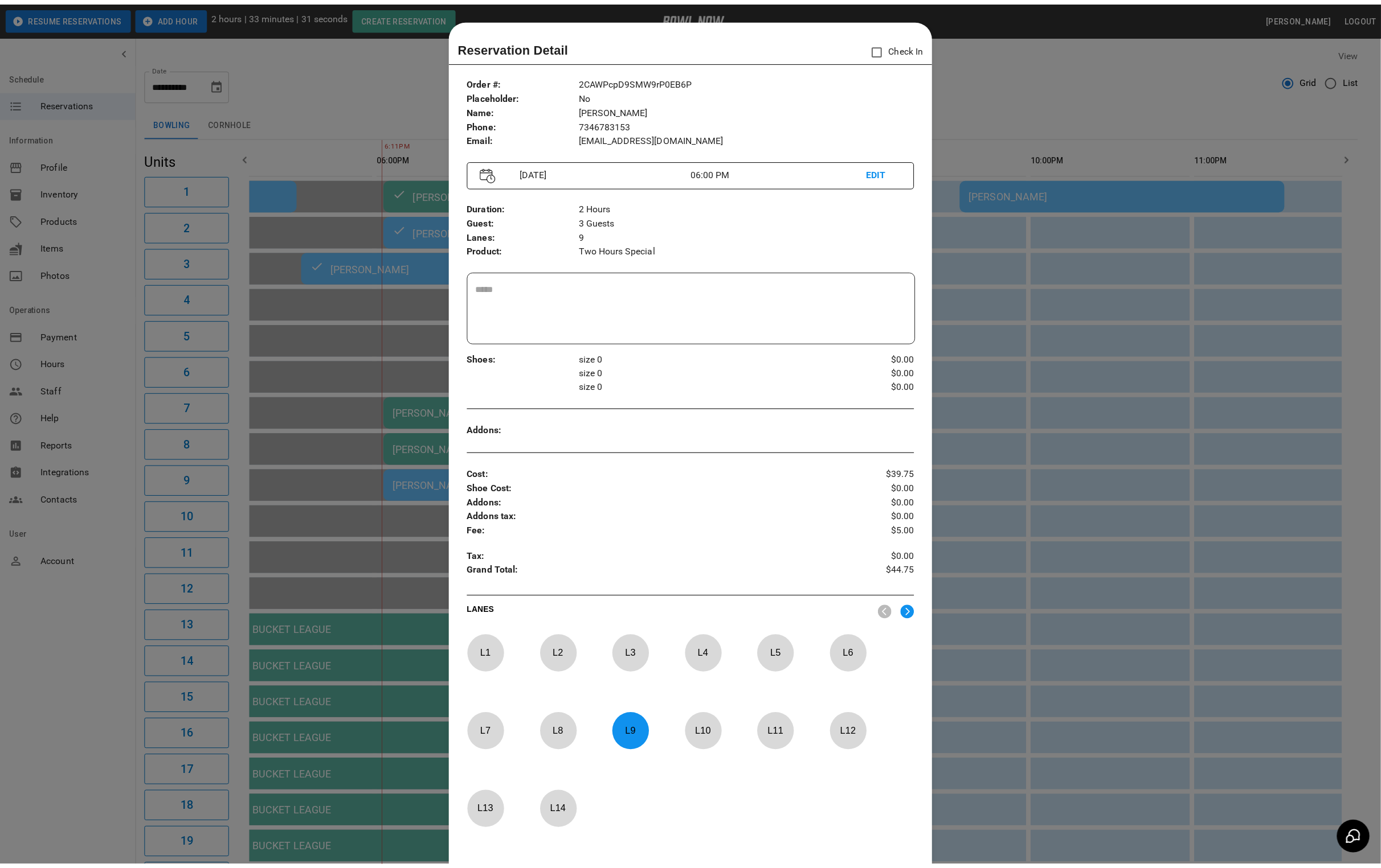
scroll to position [18, 0]
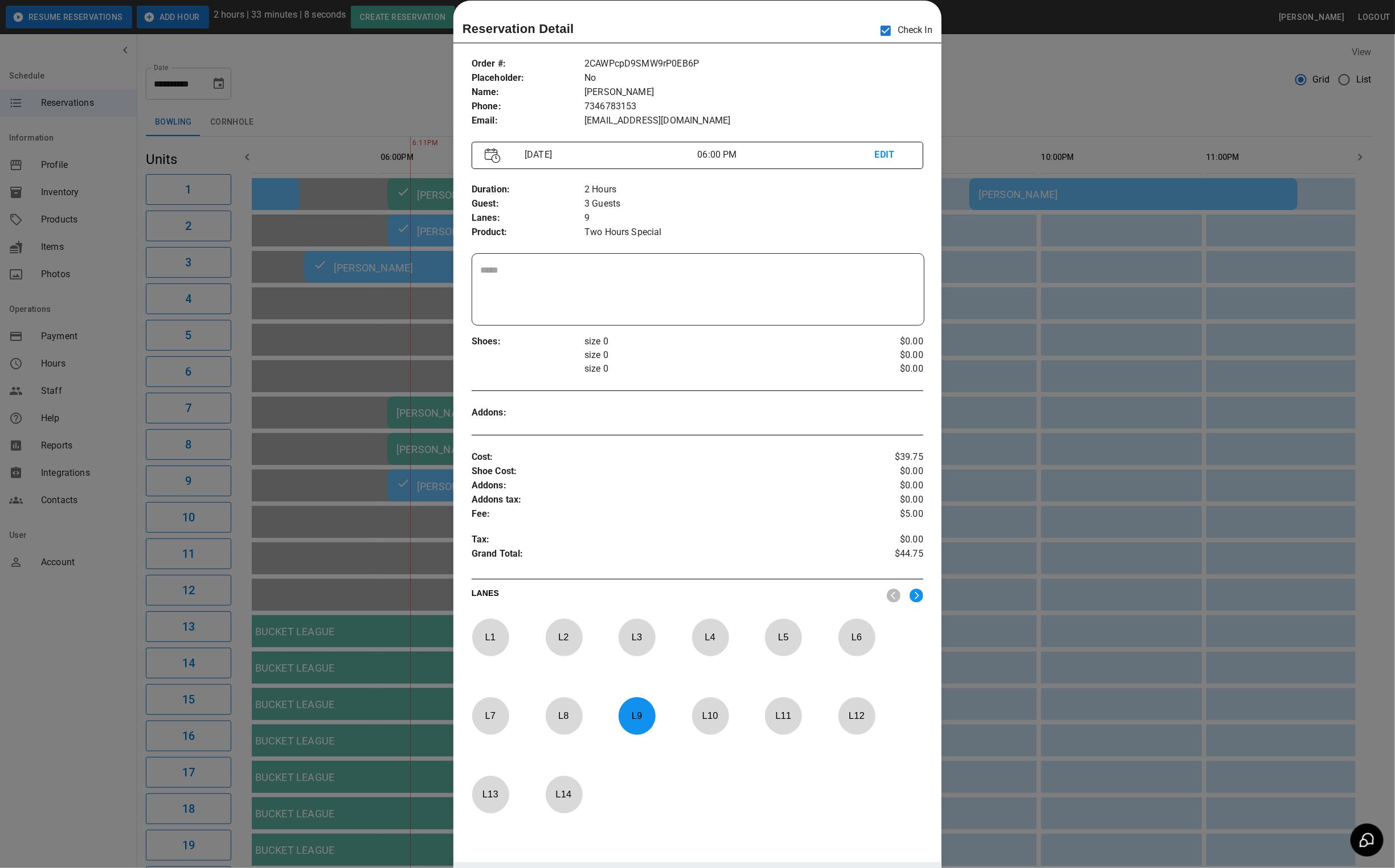
click at [983, 79] on div at bounding box center [697, 434] width 1395 height 868
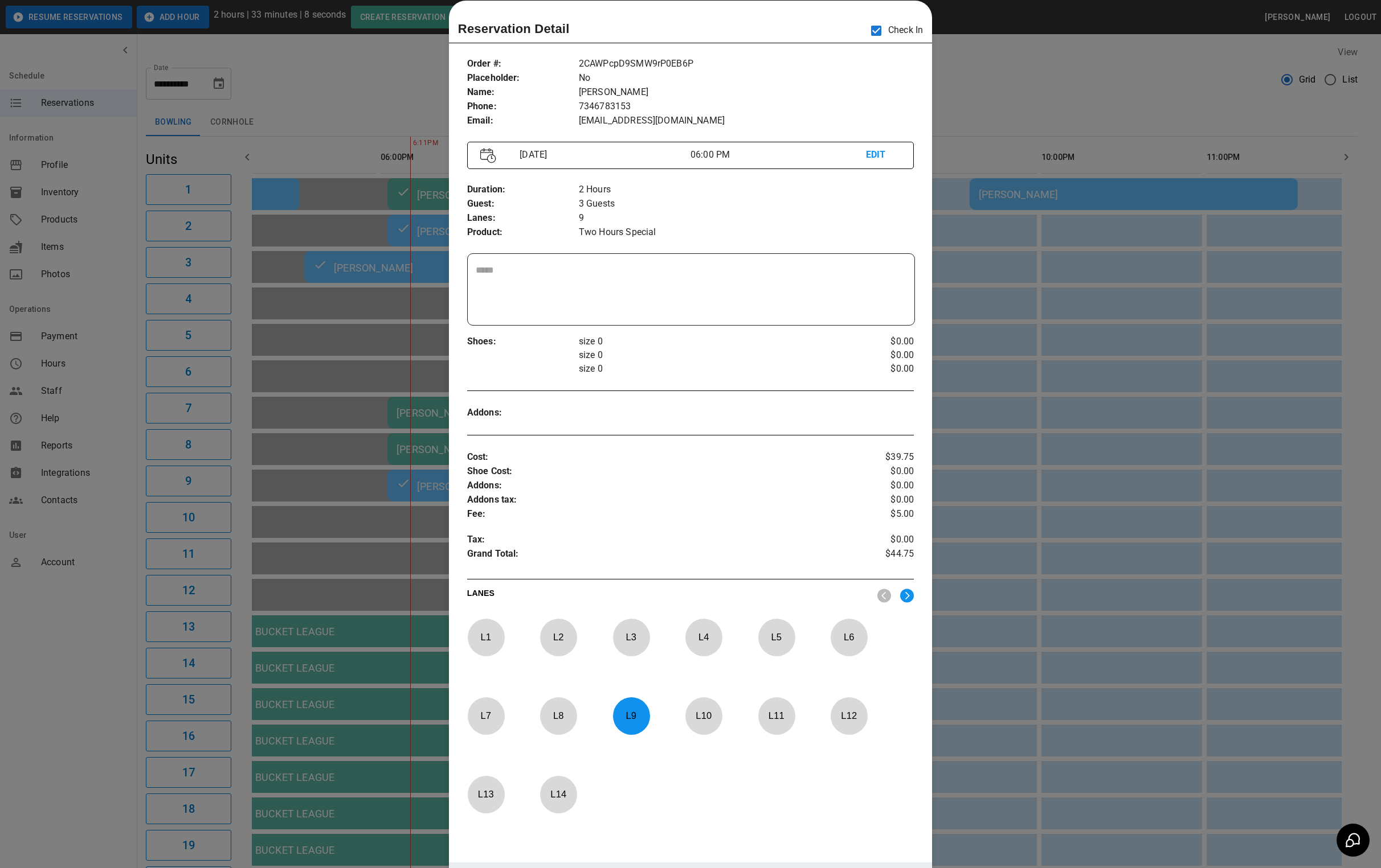
scroll to position [0, 840]
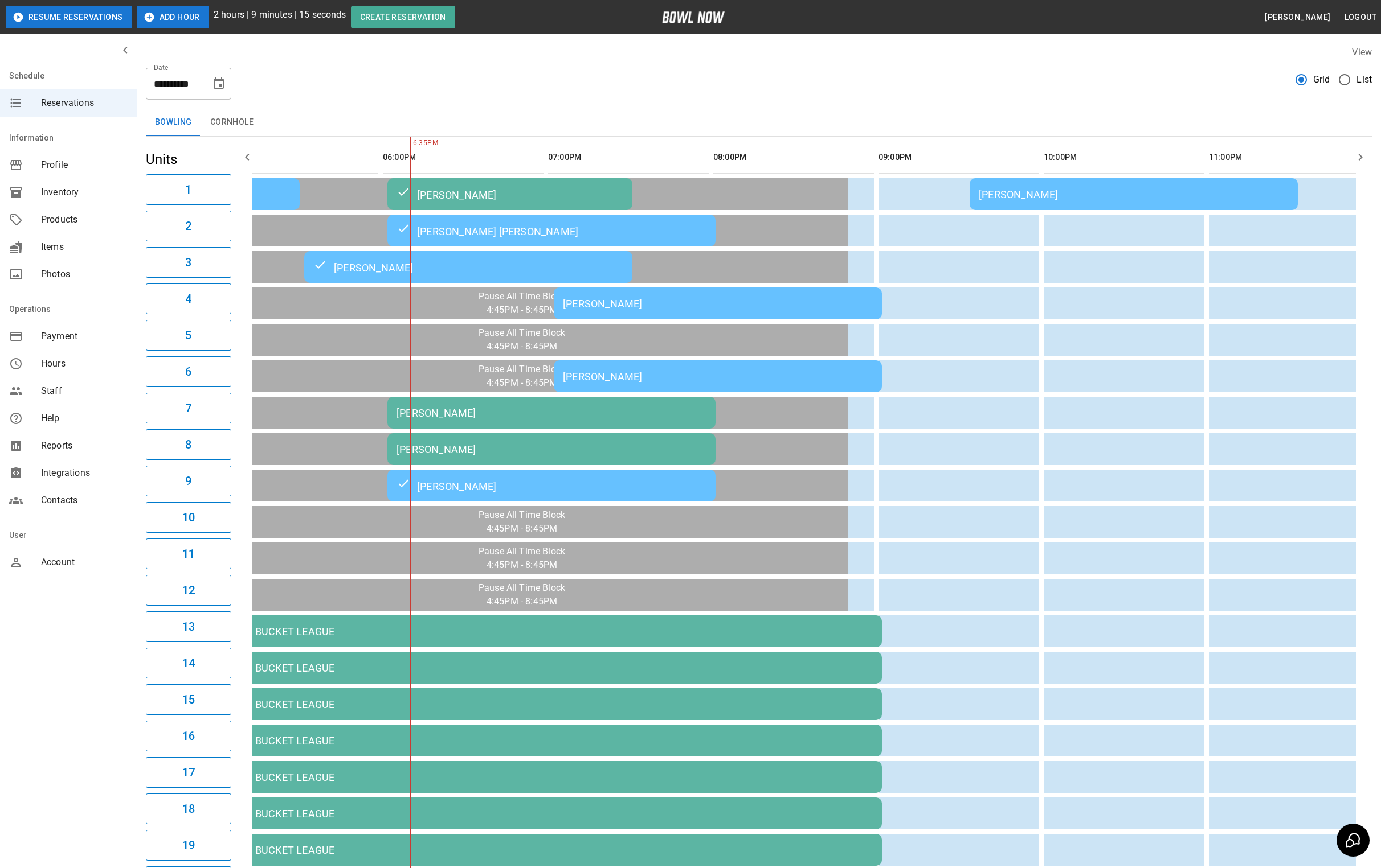
click at [214, 92] on button "Choose date, selected date is Aug 22, 2025" at bounding box center [219, 84] width 23 height 23
click at [244, 226] on button "23" at bounding box center [243, 230] width 21 height 21
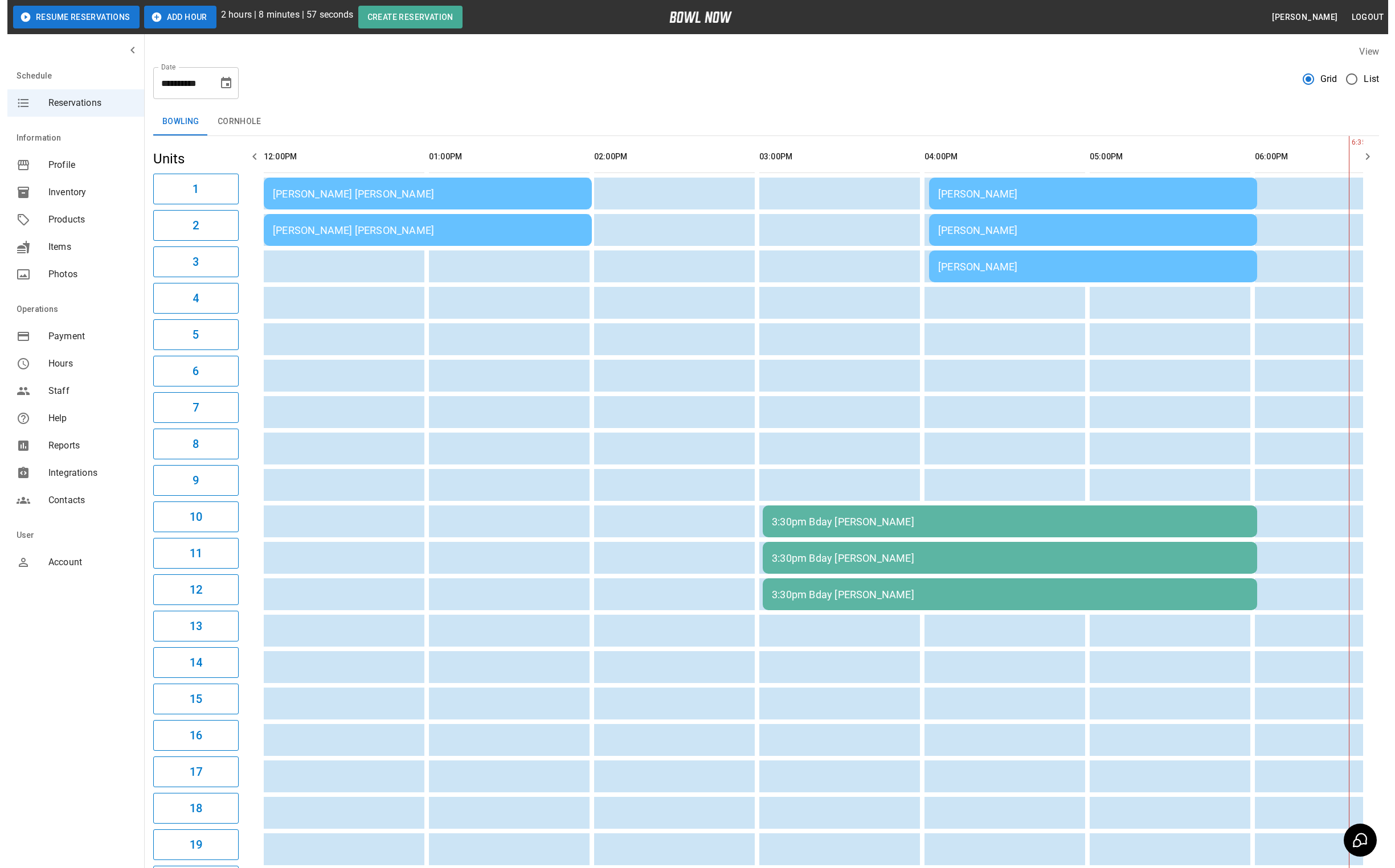
scroll to position [0, 0]
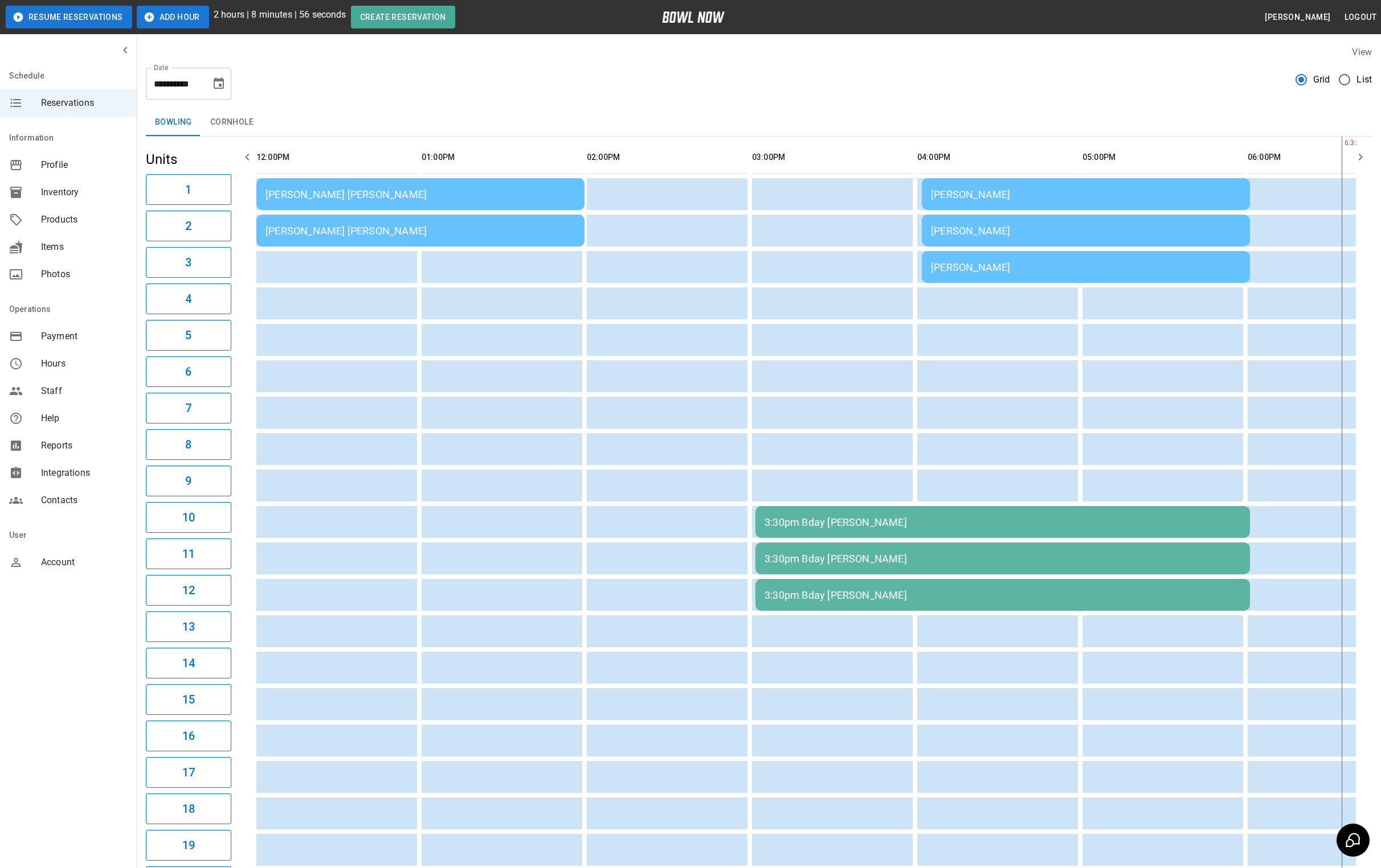
click at [222, 75] on button "Choose date, selected date is Aug 23, 2025" at bounding box center [219, 84] width 23 height 23
click at [214, 229] on button "22" at bounding box center [220, 230] width 21 height 21
type input "**********"
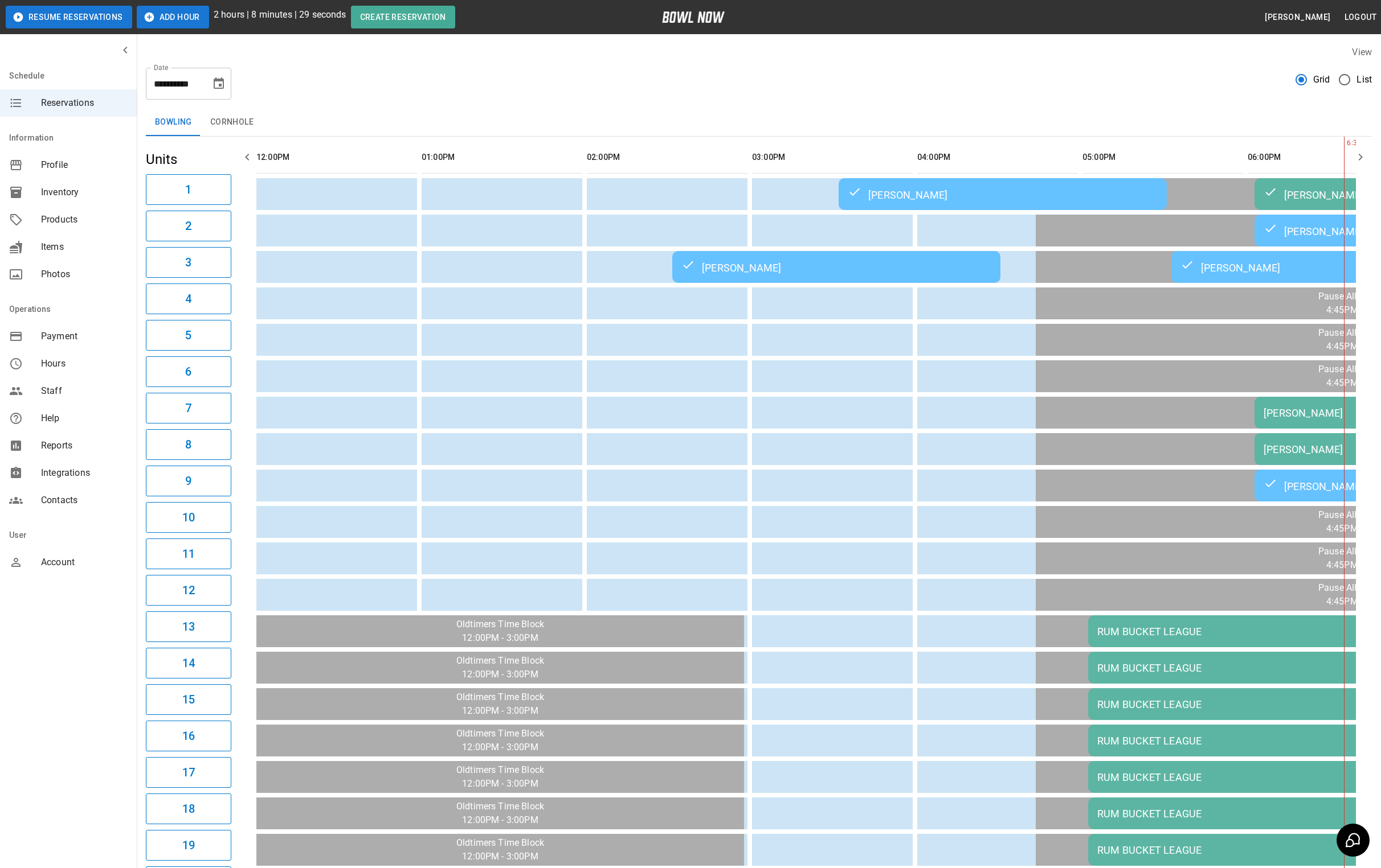
click at [212, 79] on icon "Choose date, selected date is Aug 22, 2025" at bounding box center [219, 84] width 14 height 14
click at [74, 690] on div "Schedule Reservations Information Profile Inventory Products Items Photos Opera…" at bounding box center [69, 434] width 137 height 868
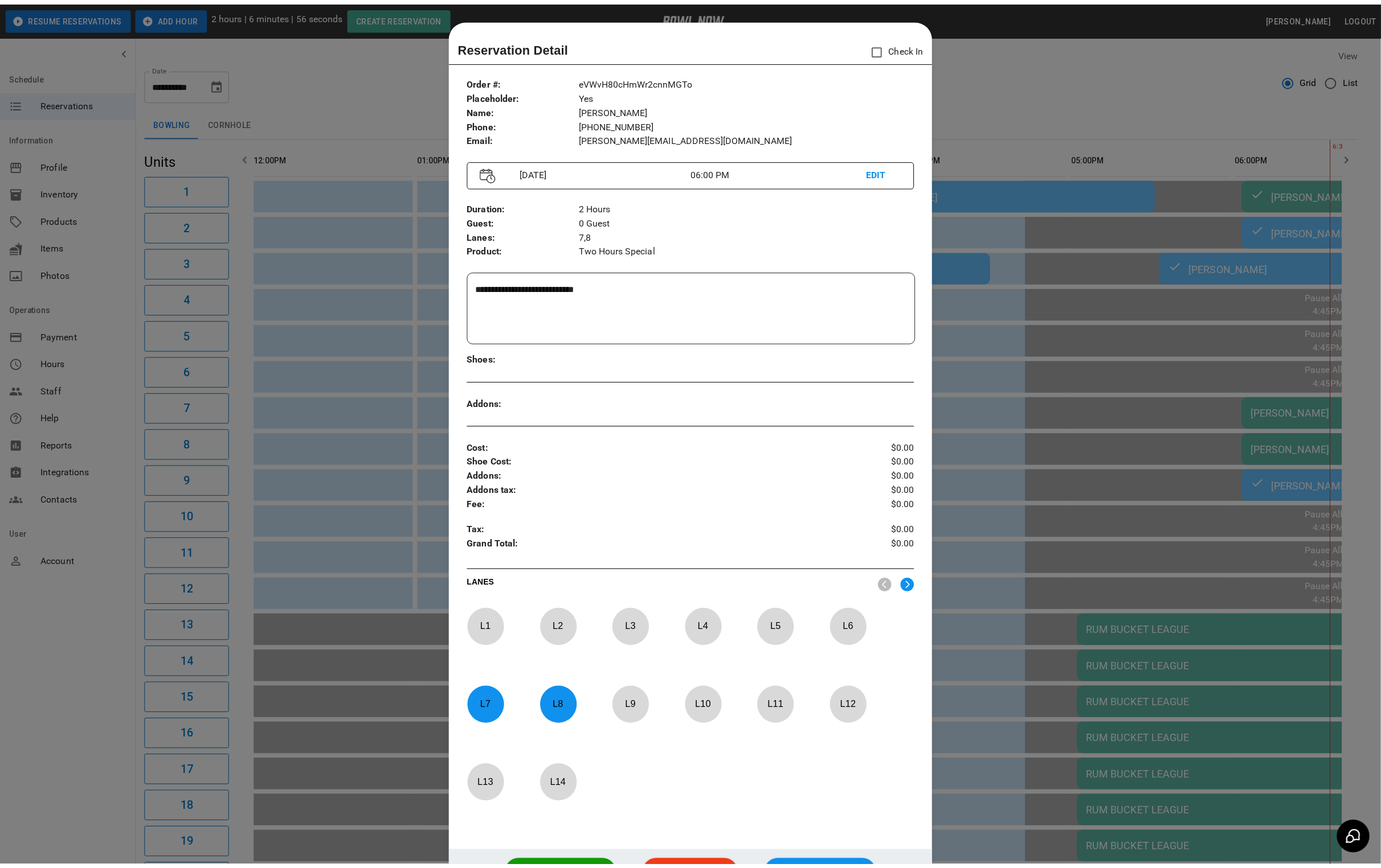
scroll to position [18, 0]
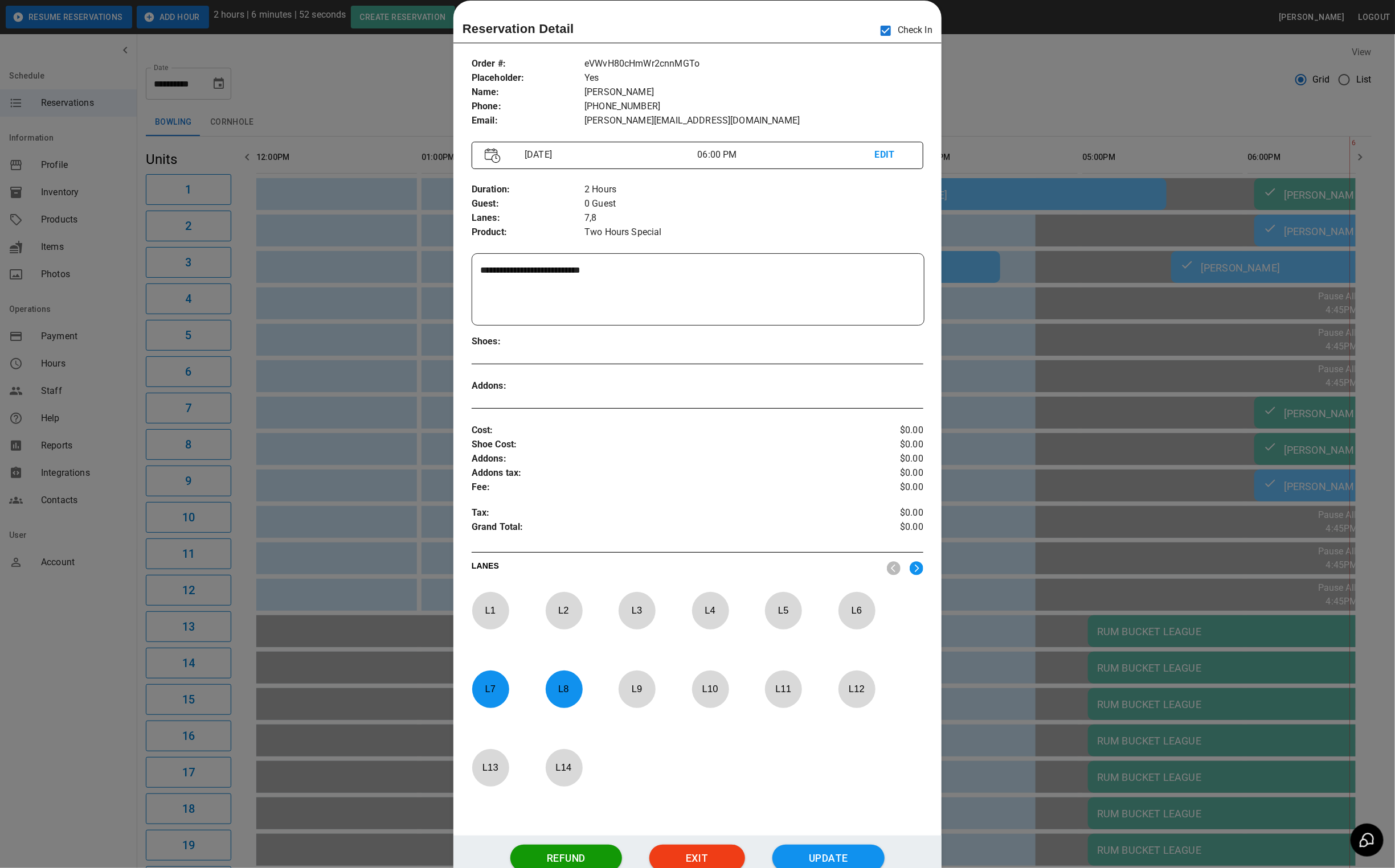
click at [989, 90] on div at bounding box center [697, 434] width 1395 height 868
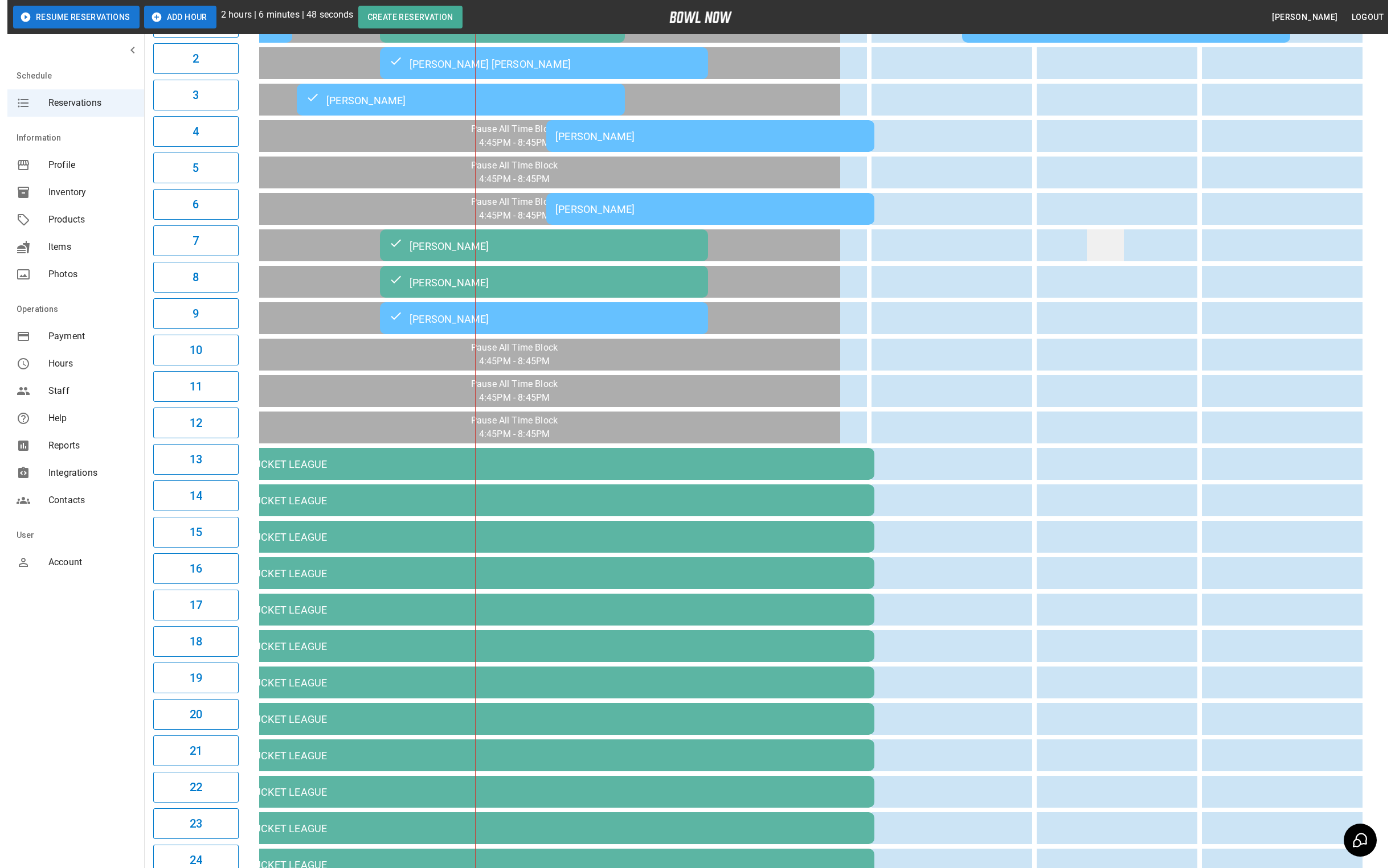
scroll to position [5, 0]
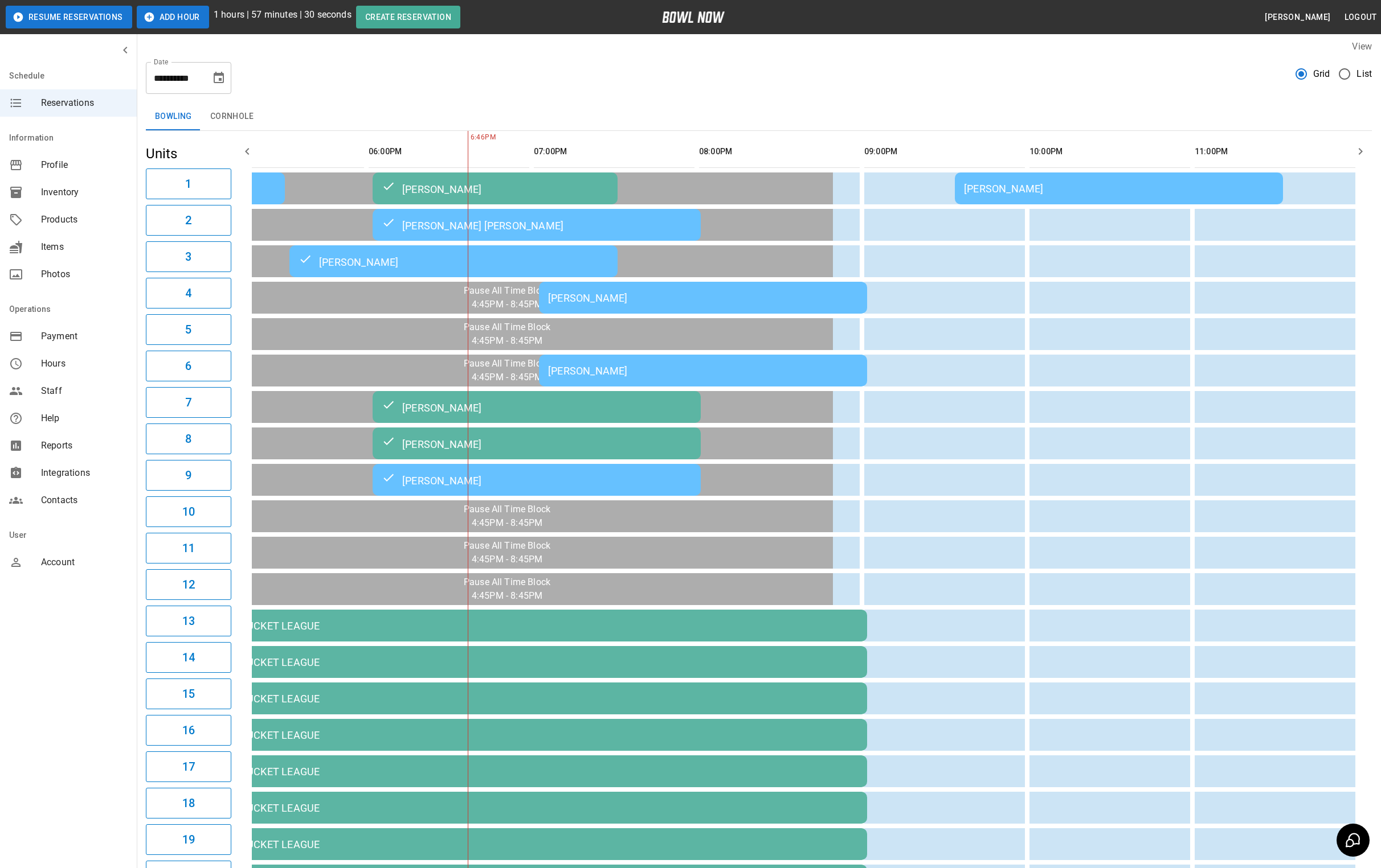
click at [607, 292] on div "[PERSON_NAME]" at bounding box center [703, 298] width 310 height 12
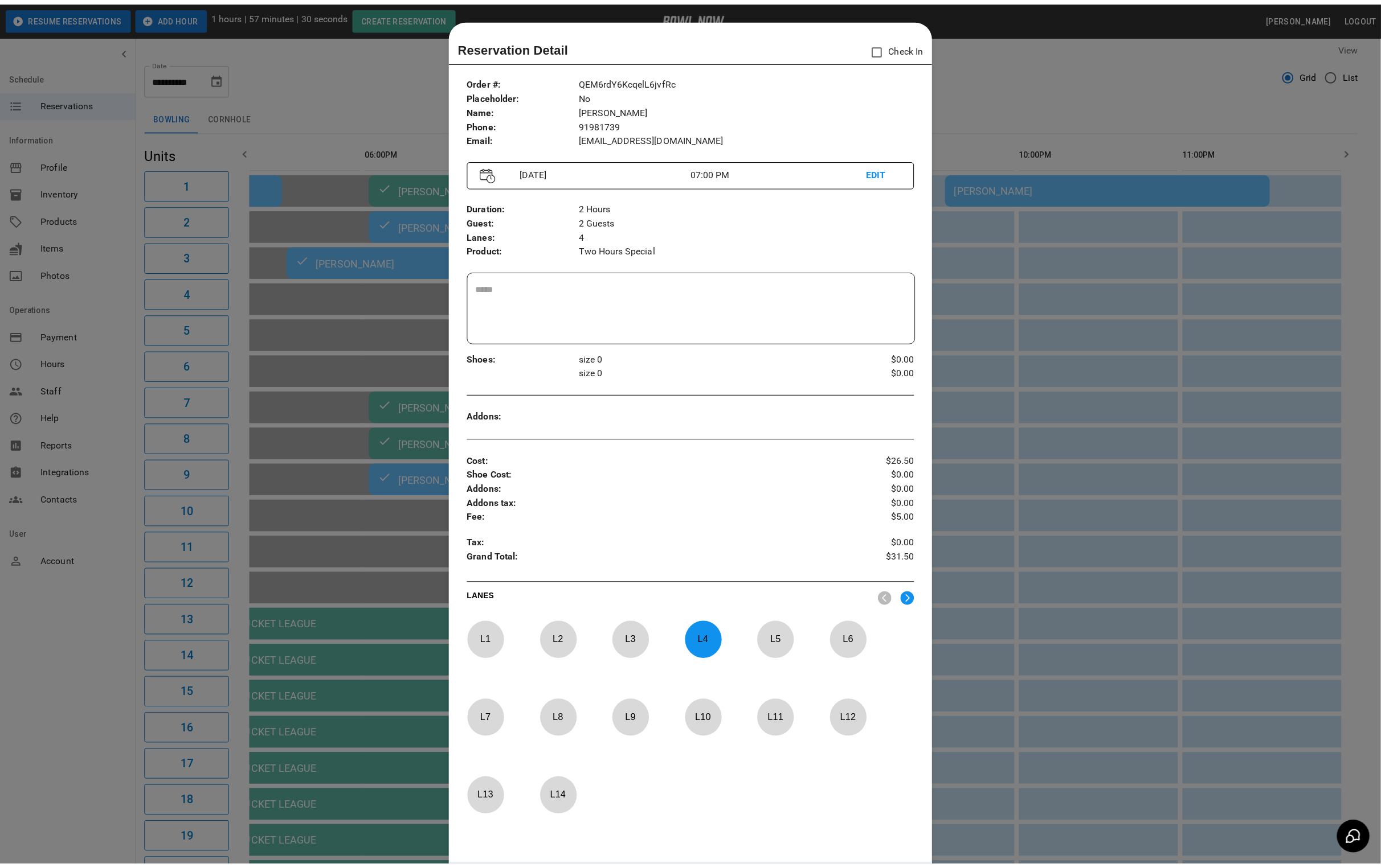
scroll to position [18, 0]
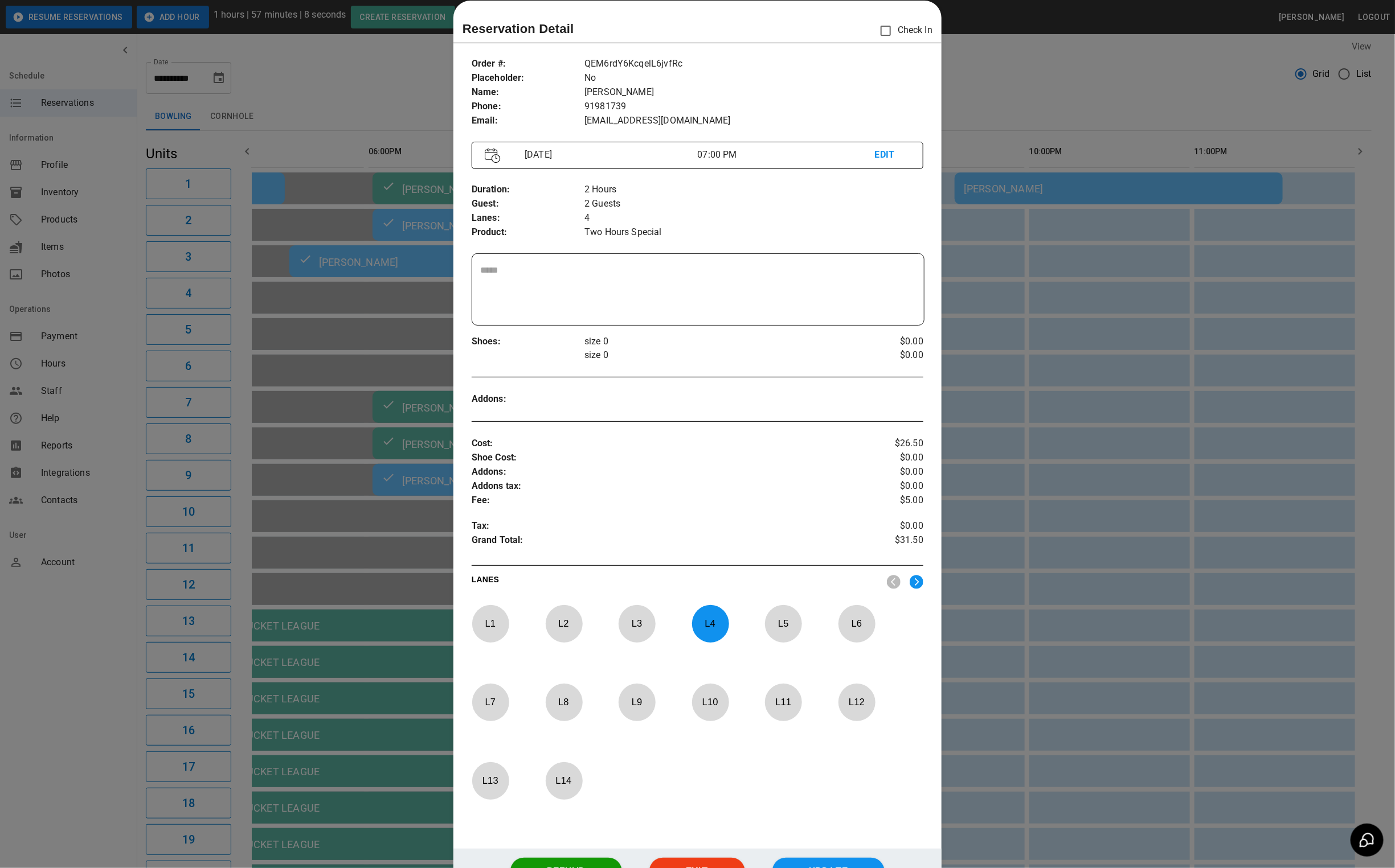
click at [270, 603] on div at bounding box center [697, 434] width 1395 height 868
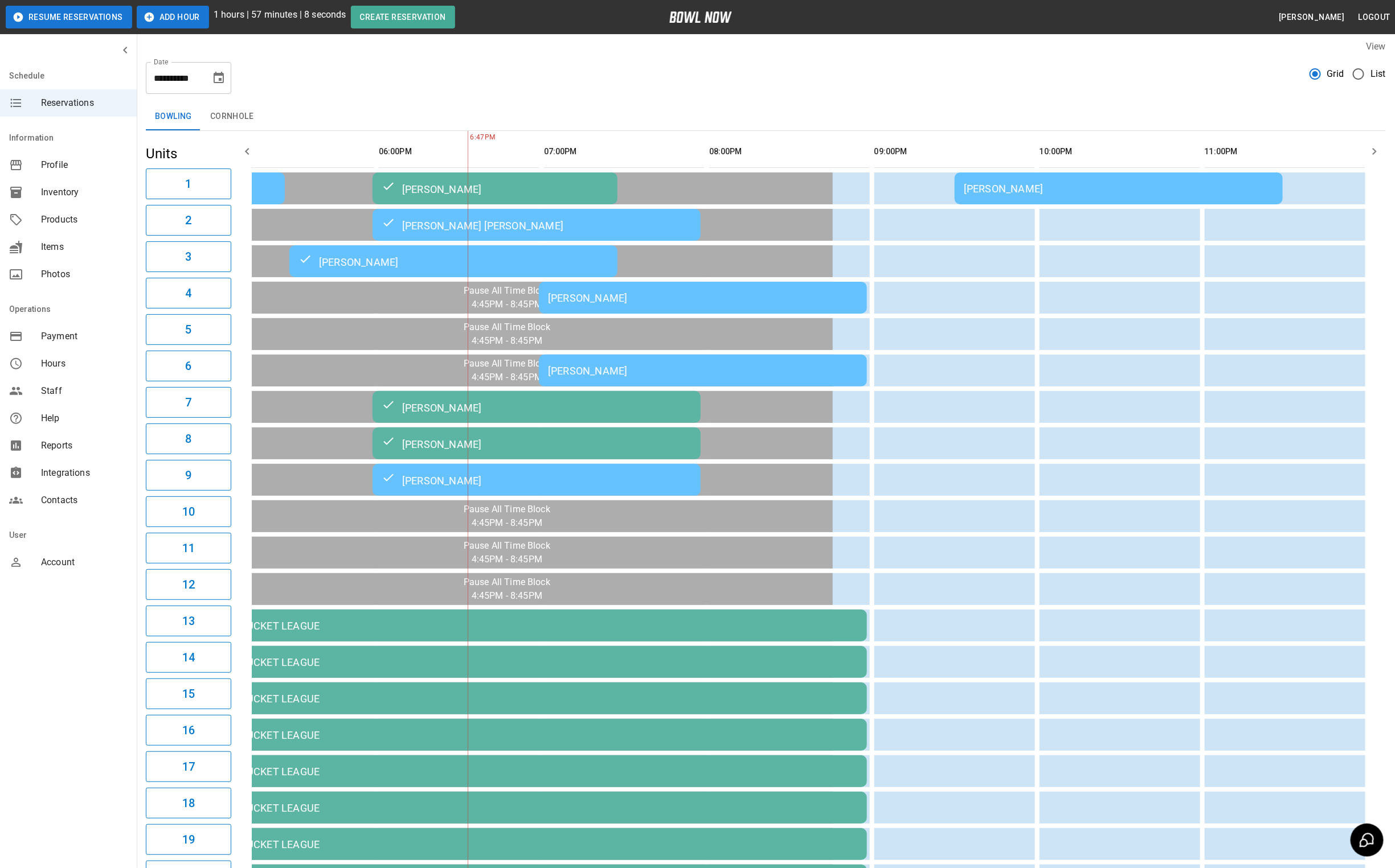
scroll to position [0, 867]
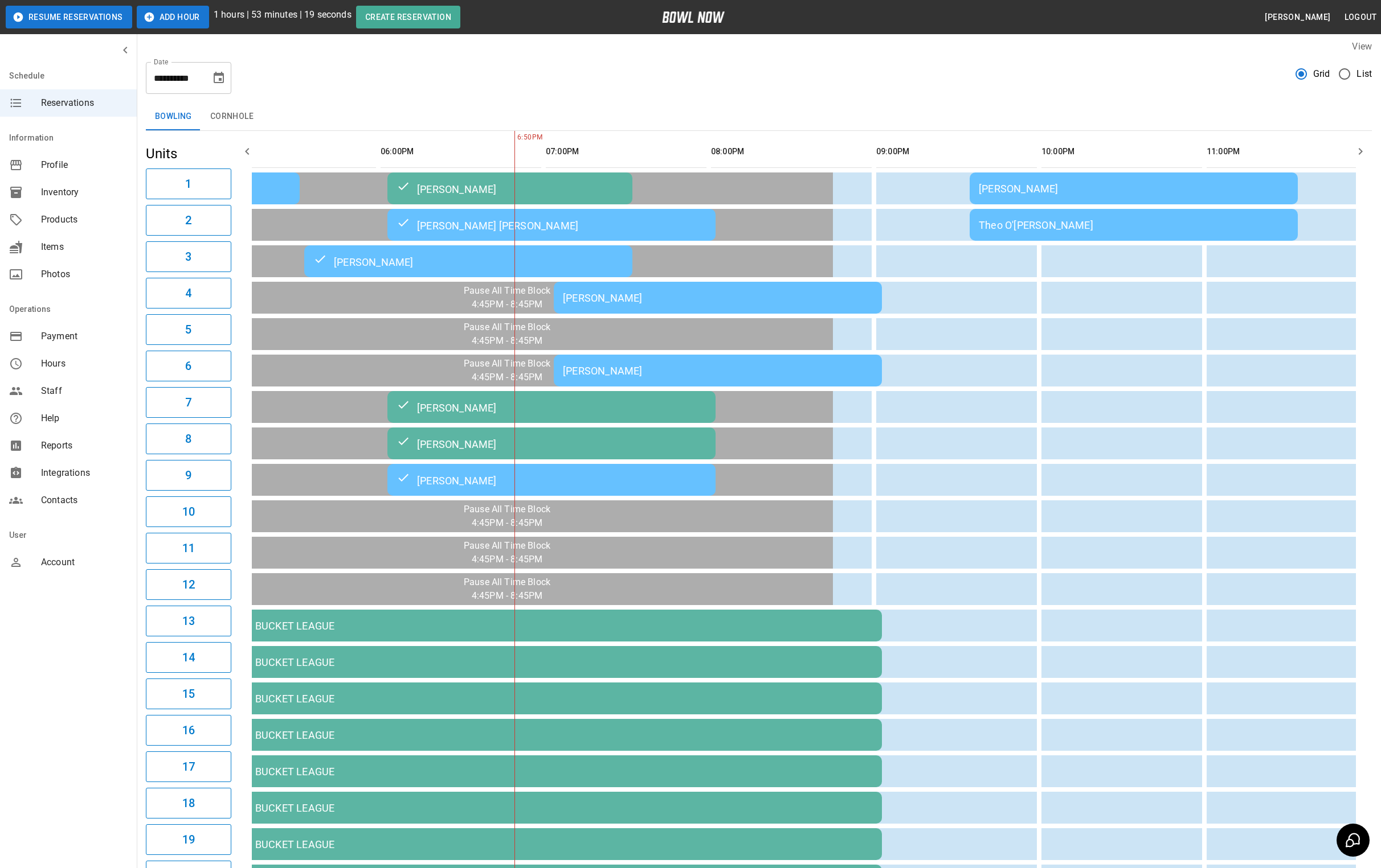
click at [584, 305] on td "[PERSON_NAME]" at bounding box center [718, 297] width 328 height 32
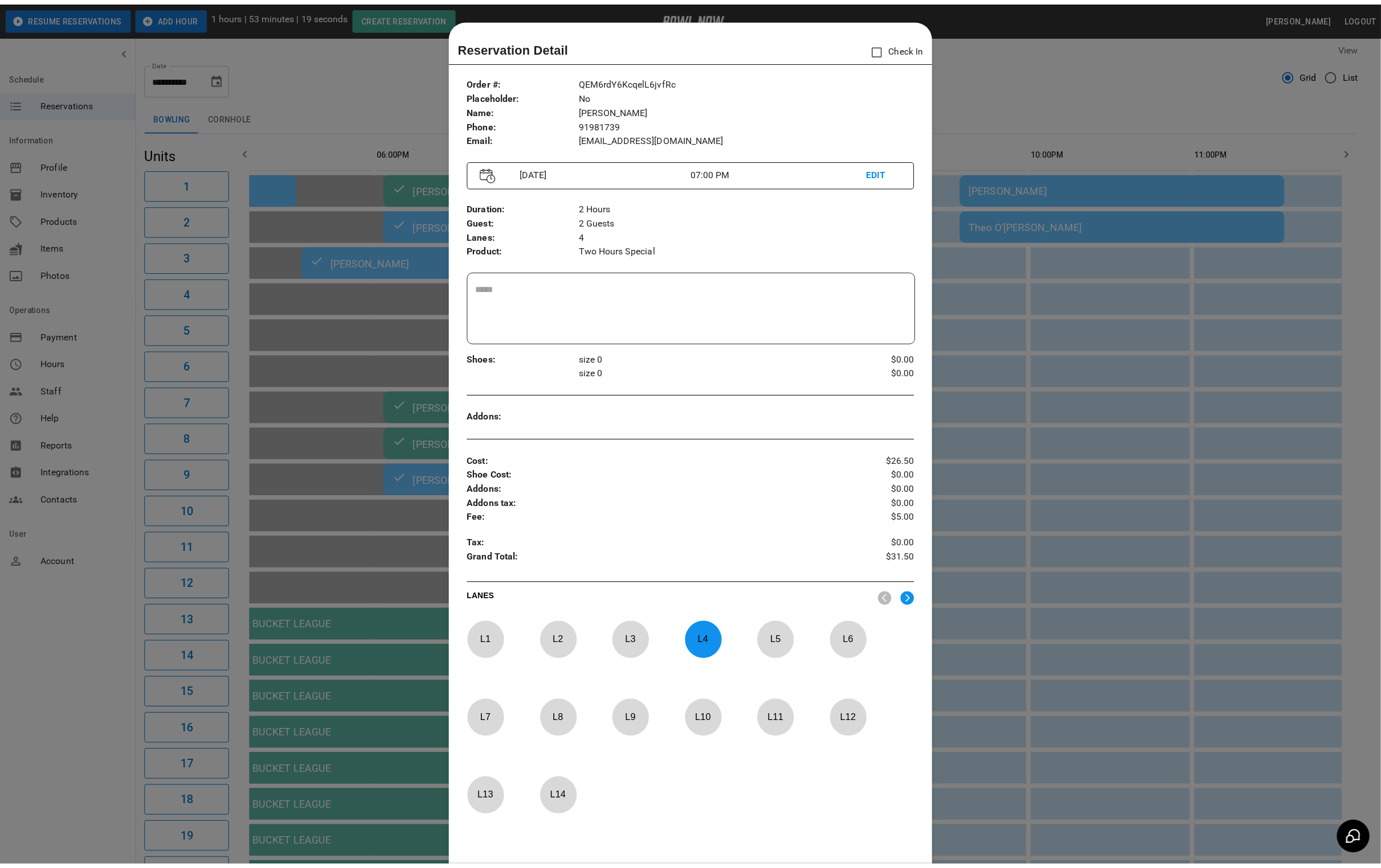
scroll to position [18, 0]
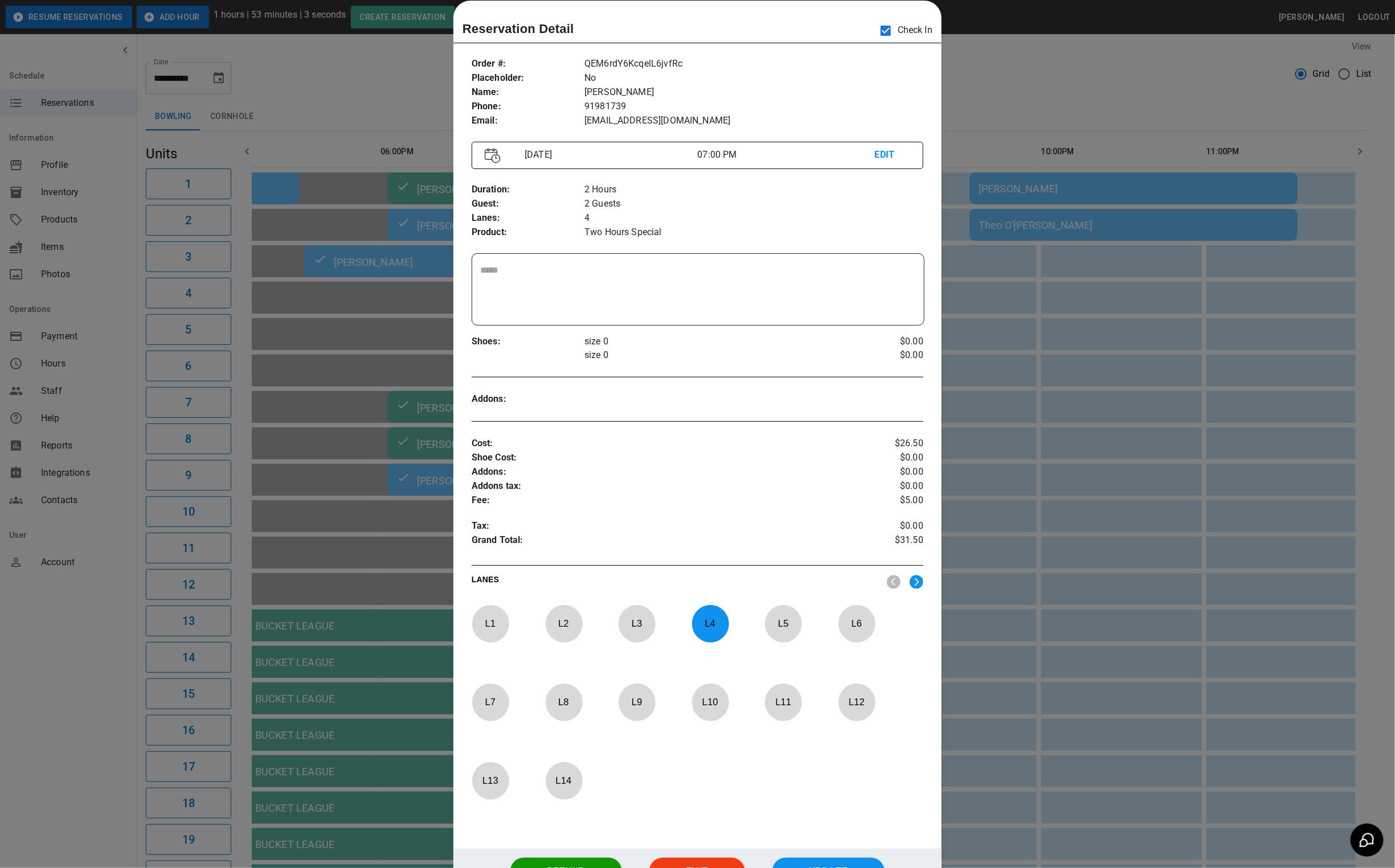
click at [1008, 61] on div at bounding box center [697, 434] width 1395 height 868
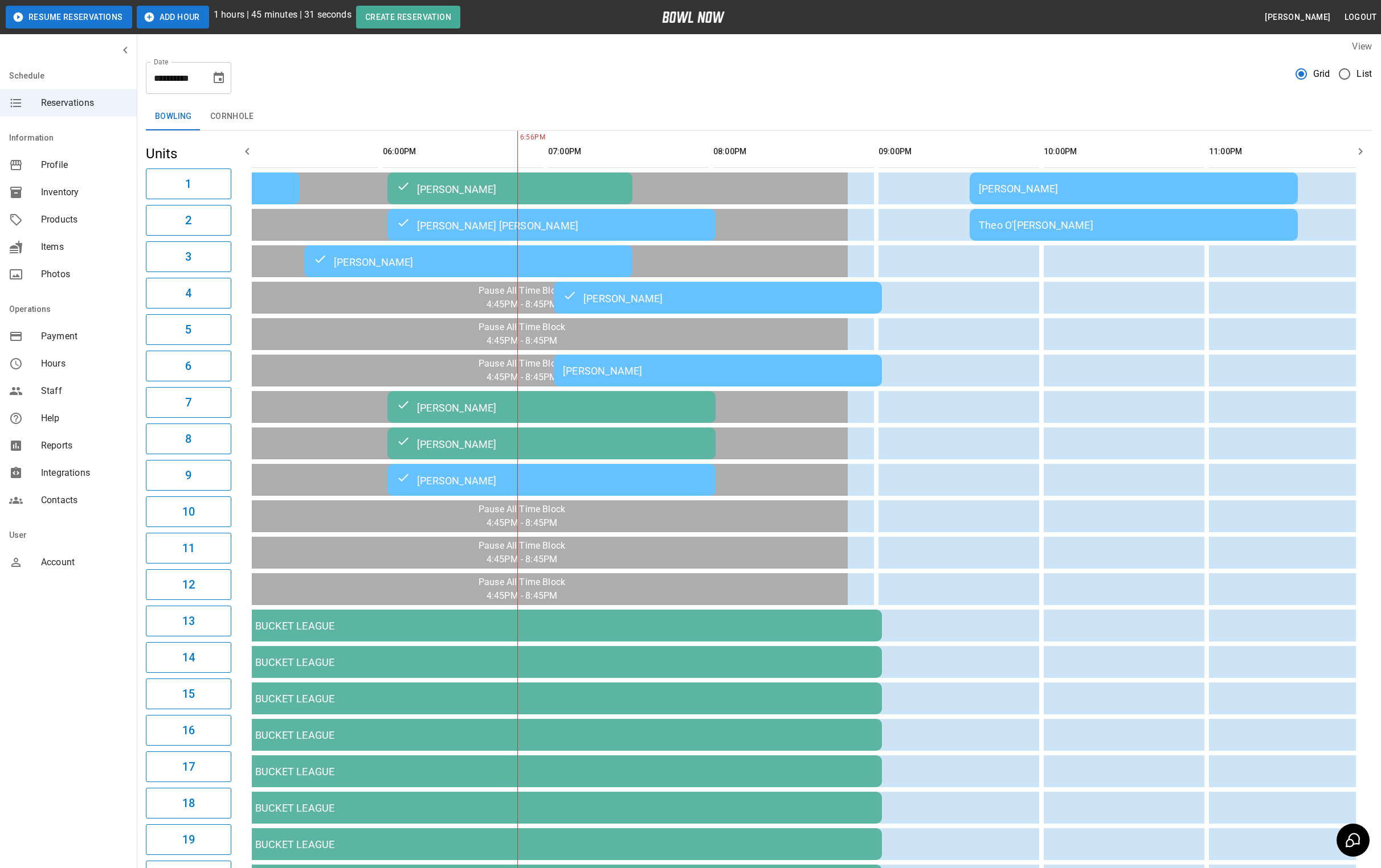
click at [670, 376] on td "[PERSON_NAME]" at bounding box center [718, 370] width 328 height 32
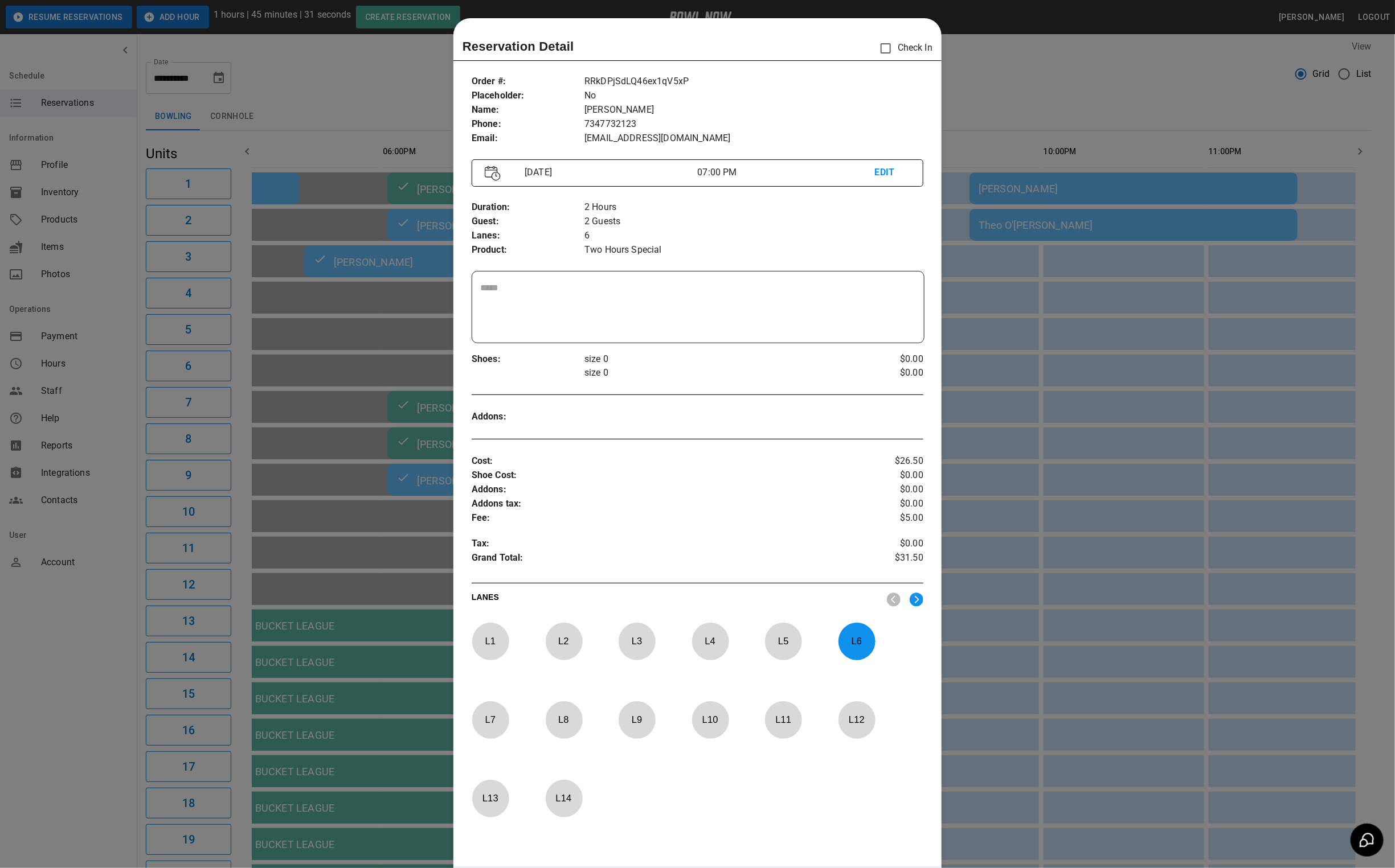
scroll to position [18, 0]
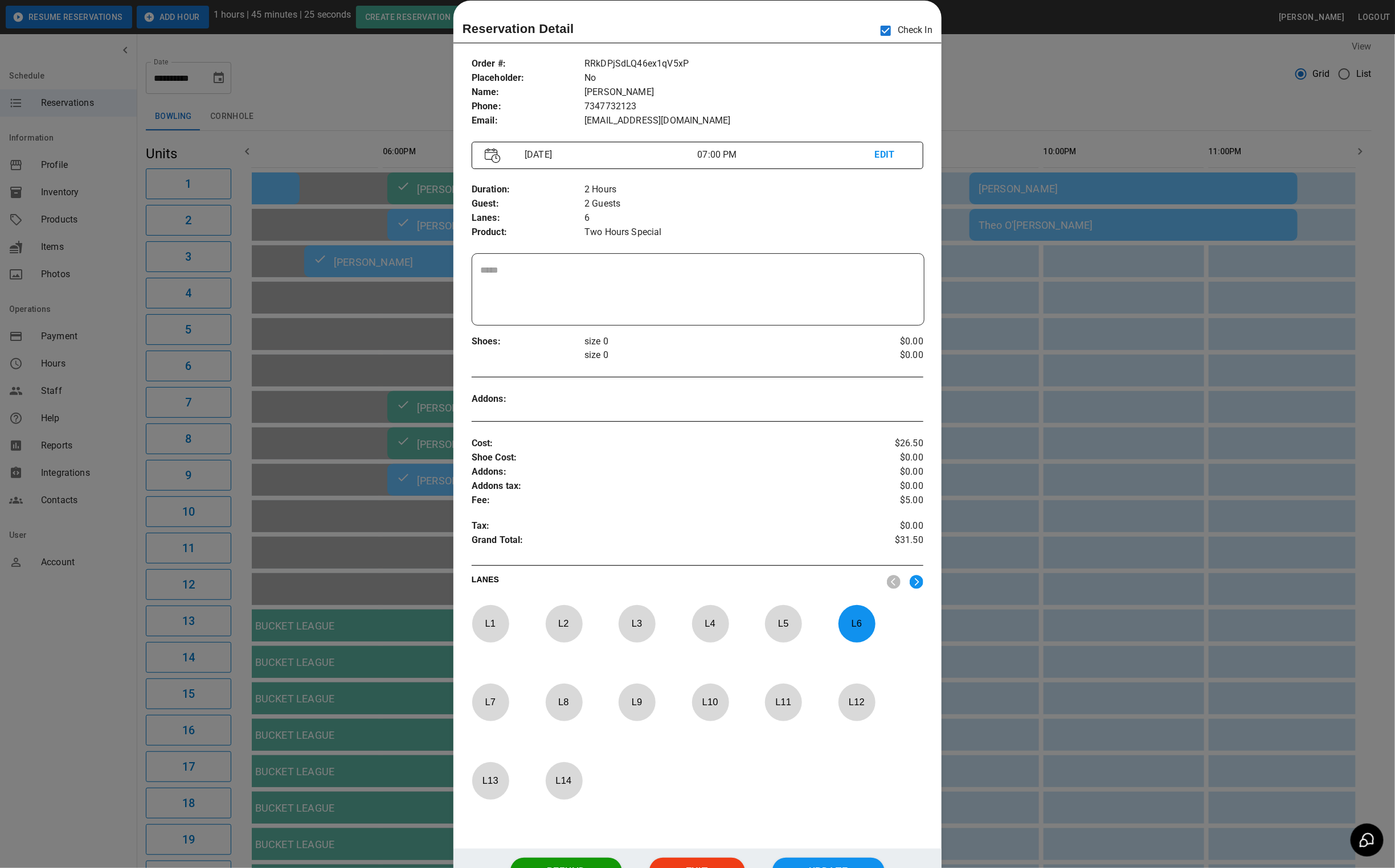
click at [1032, 82] on div at bounding box center [697, 434] width 1395 height 868
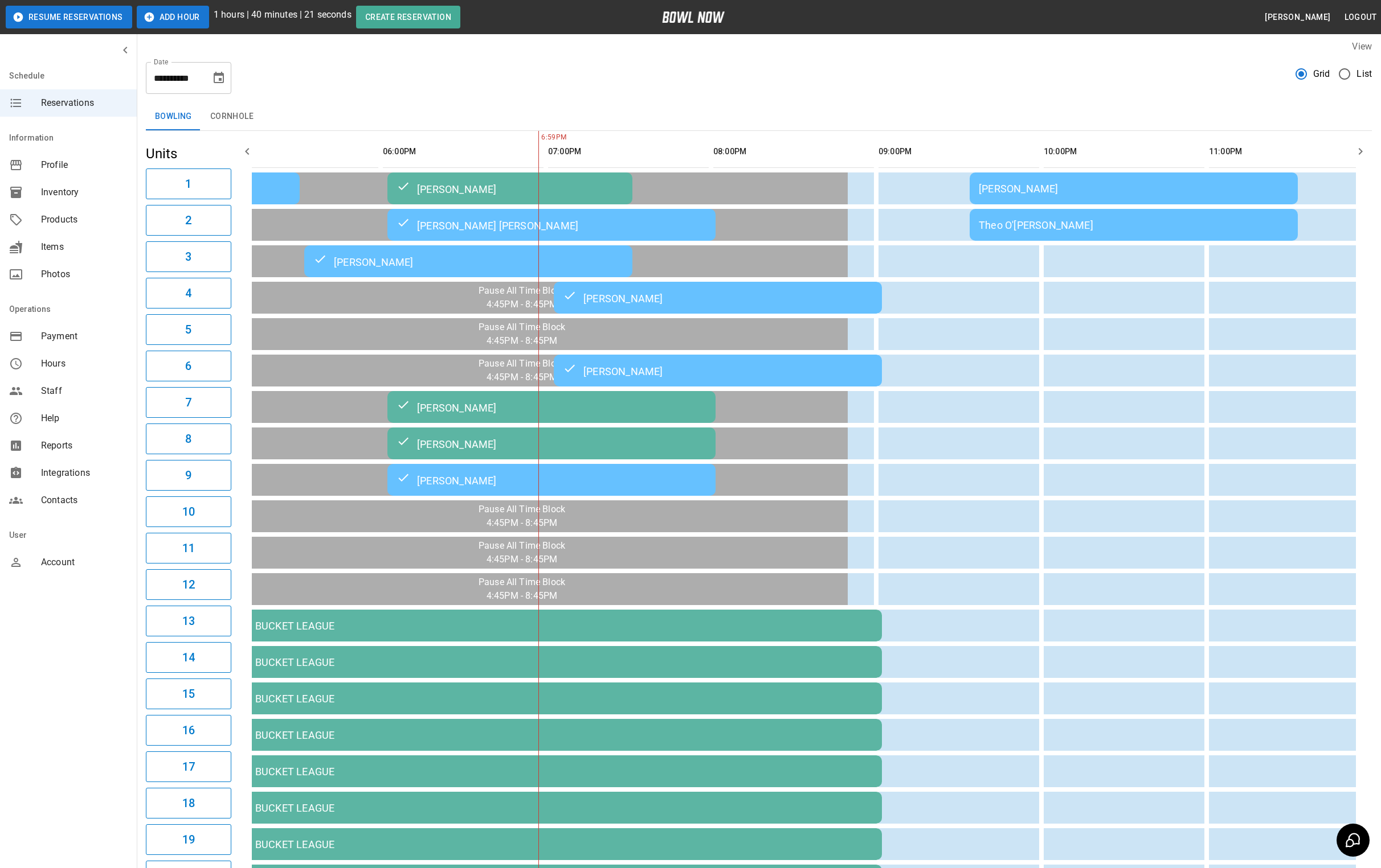
click at [1158, 224] on div "Theo O'[PERSON_NAME]" at bounding box center [1133, 225] width 310 height 12
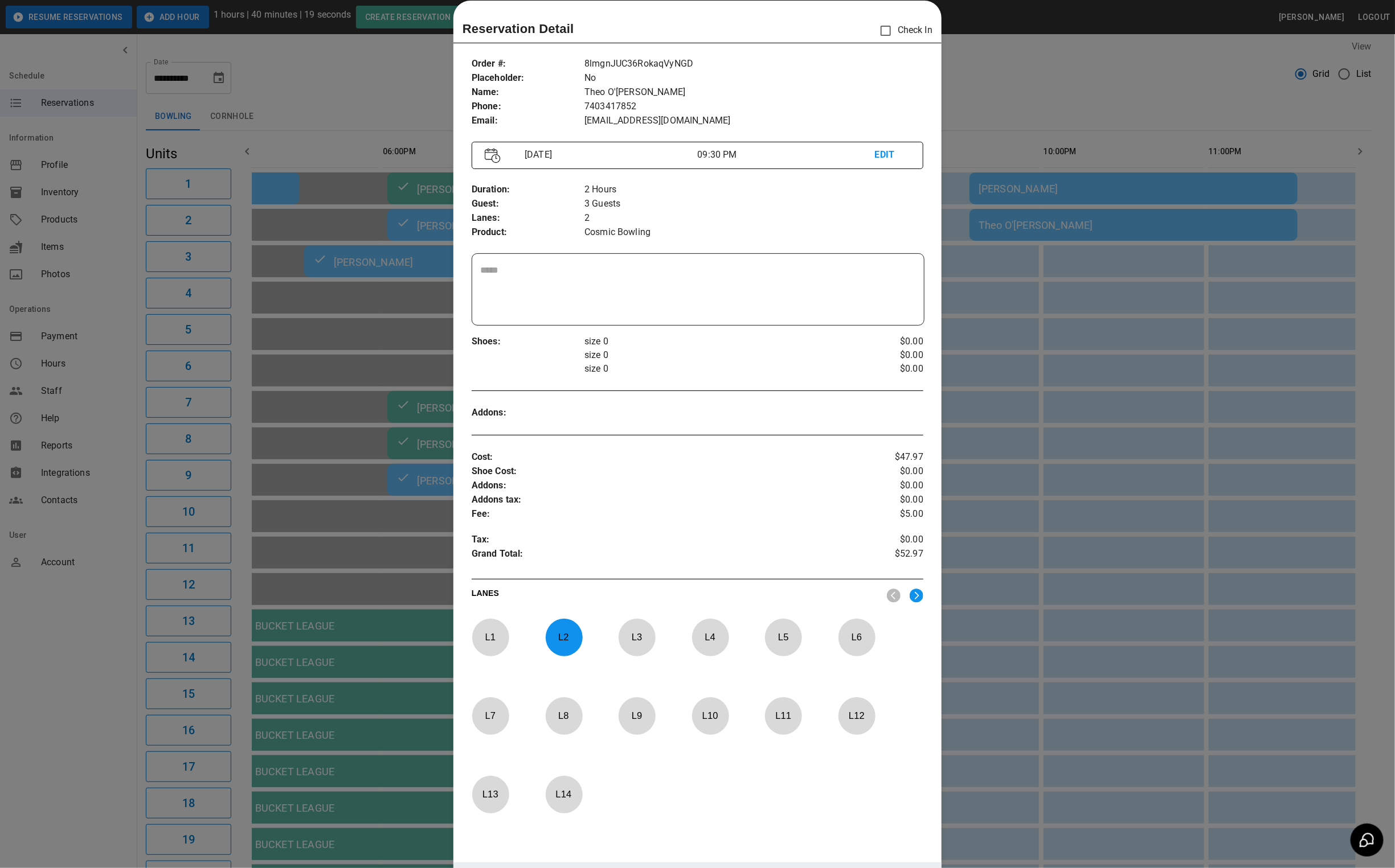
click at [1058, 113] on div at bounding box center [697, 434] width 1395 height 868
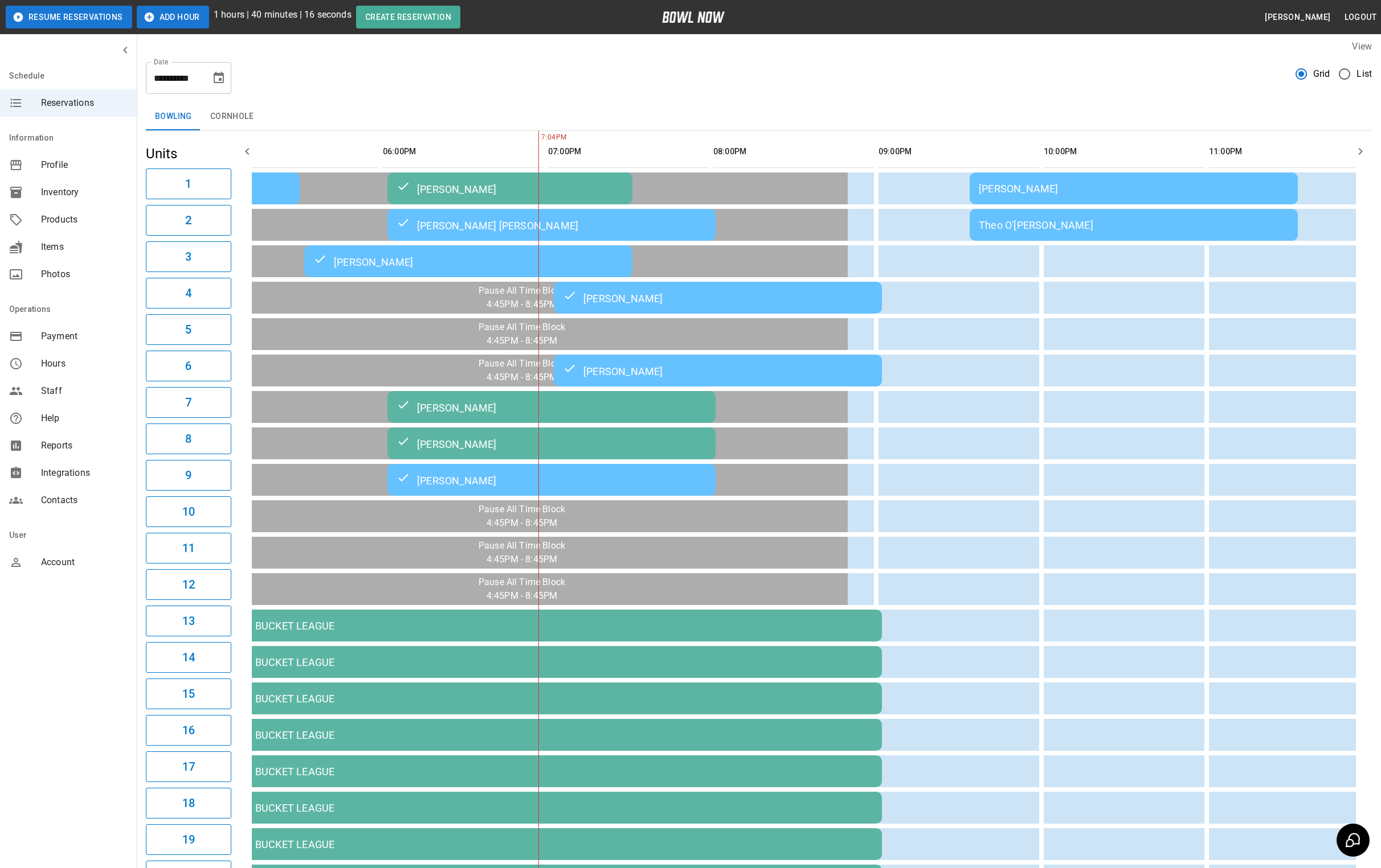
drag, startPoint x: 969, startPoint y: 55, endPoint x: 721, endPoint y: 128, distance: 258.5
click at [721, 127] on div "Bowling Cornhole" at bounding box center [759, 117] width 1226 height 27
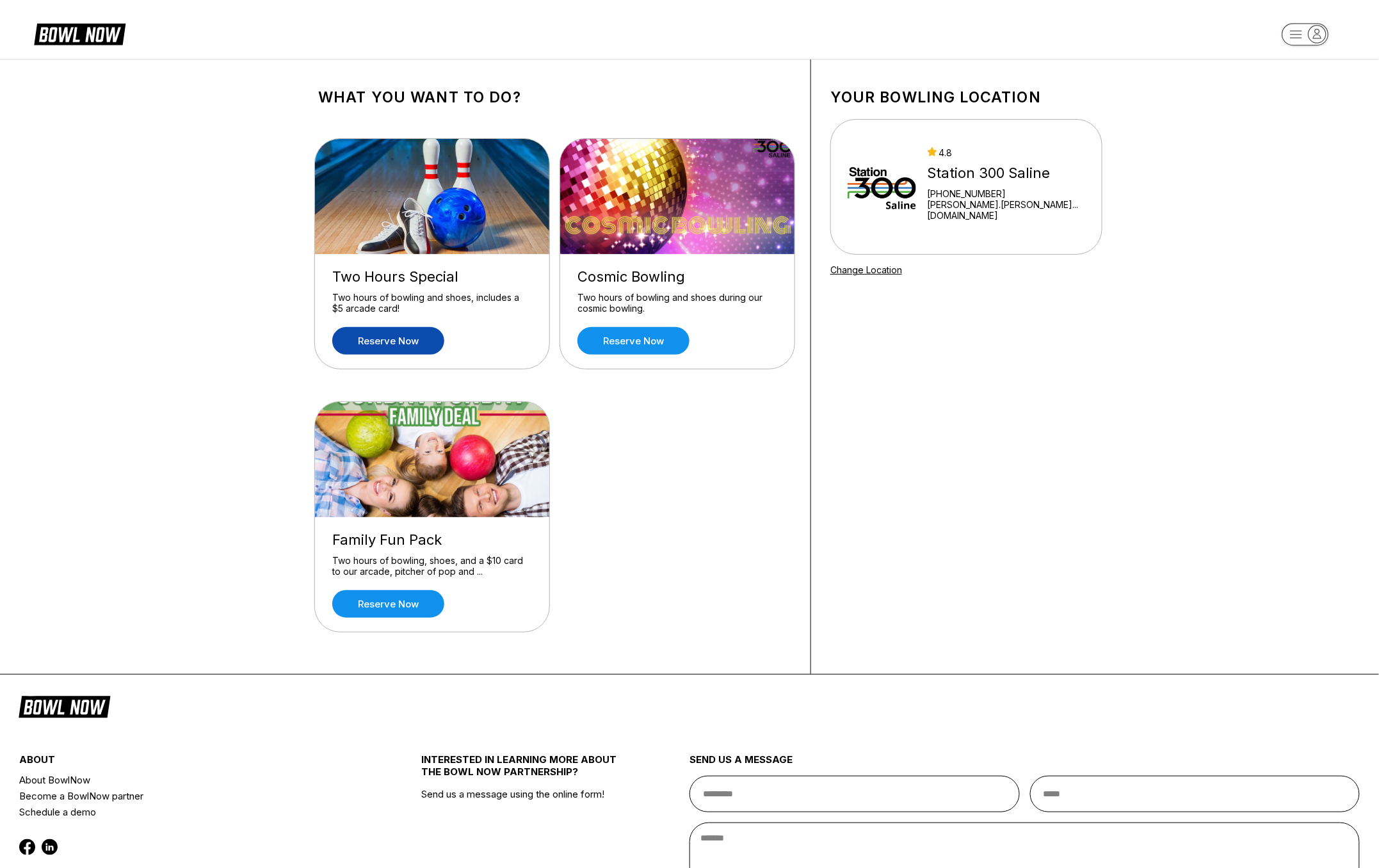
click at [371, 336] on link "Reserve now" at bounding box center [388, 341] width 112 height 27
